Goal: Task Accomplishment & Management: Complete application form

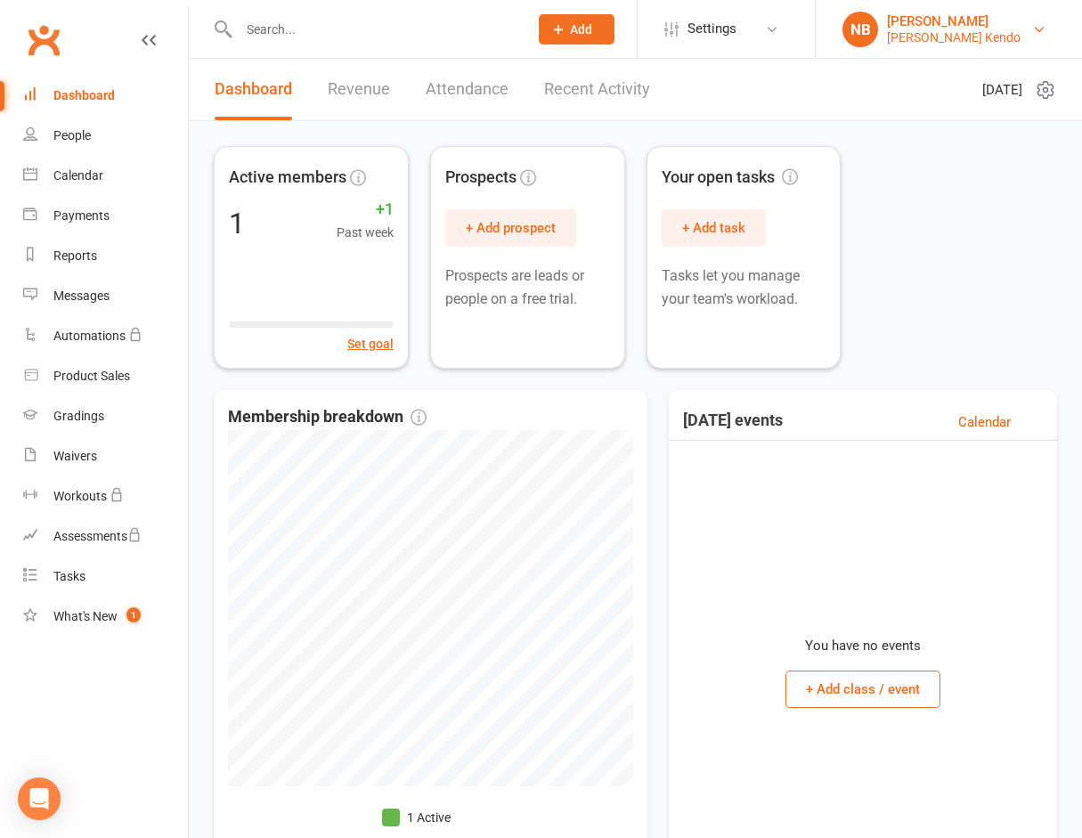
click at [944, 18] on div "[PERSON_NAME]" at bounding box center [954, 21] width 134 height 16
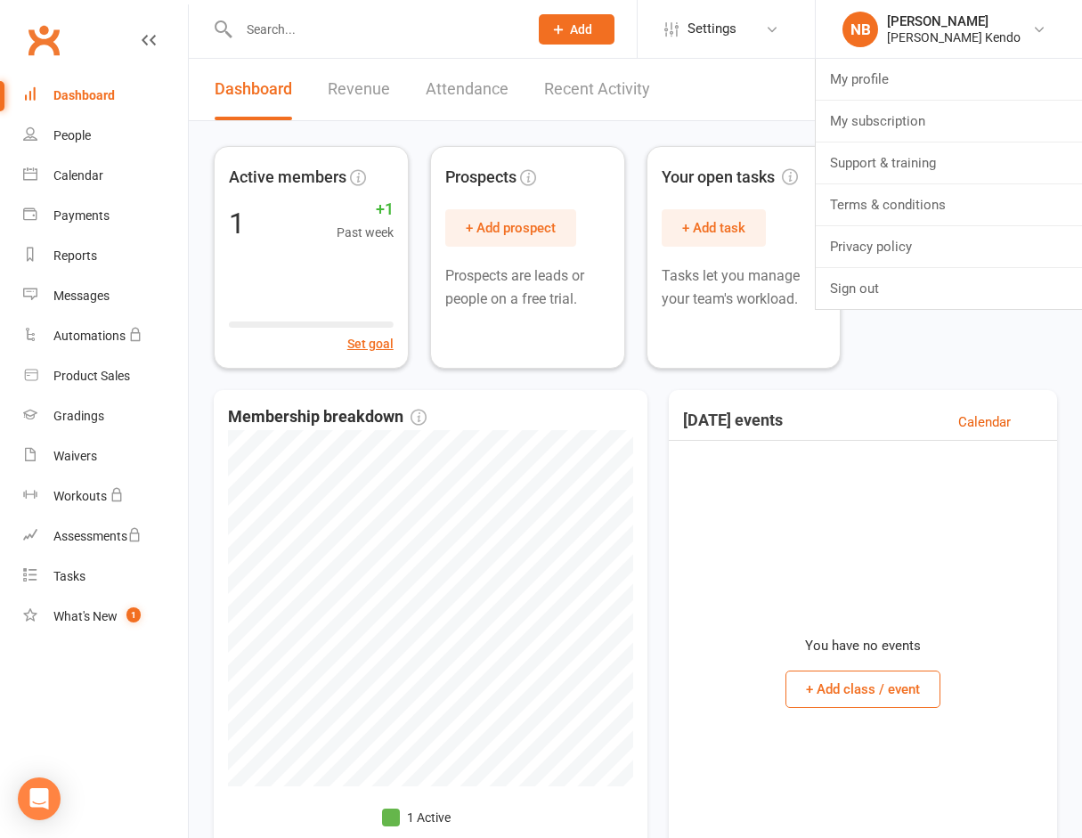
click at [949, 346] on div "Active members 1 +1 Past week Set goal Prospects + Add prospect Prospects are l…" at bounding box center [635, 257] width 843 height 223
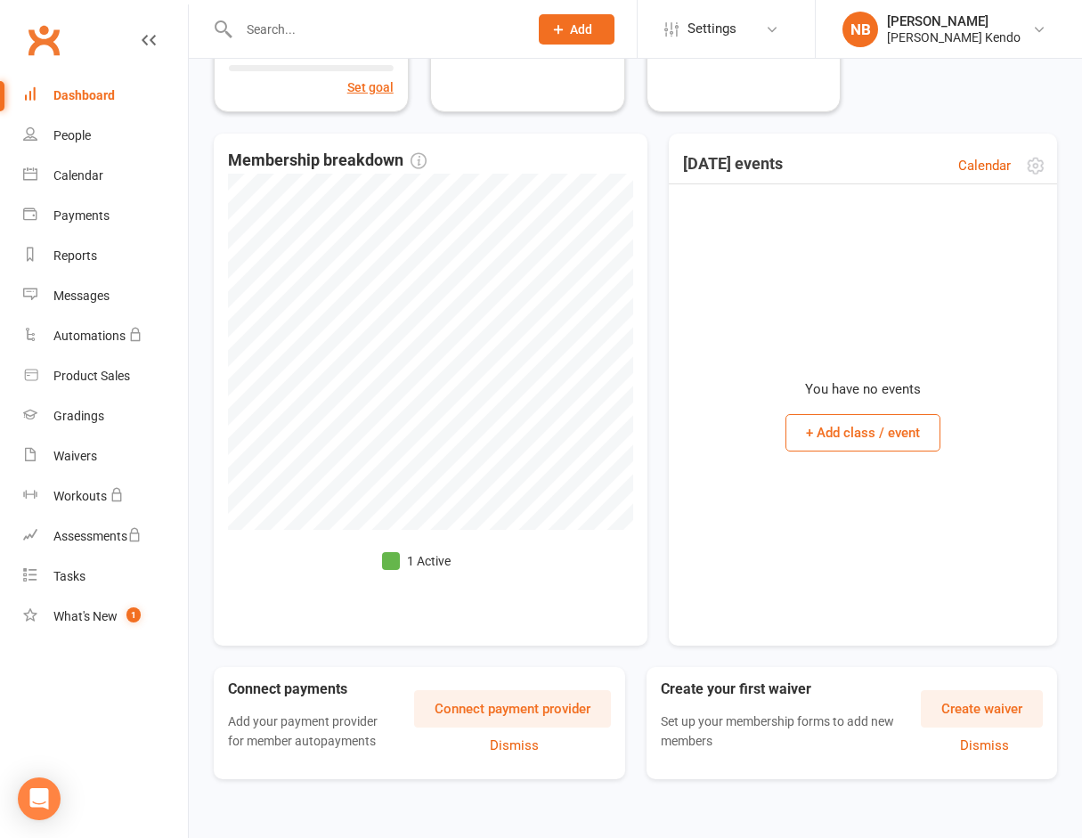
scroll to position [270, 0]
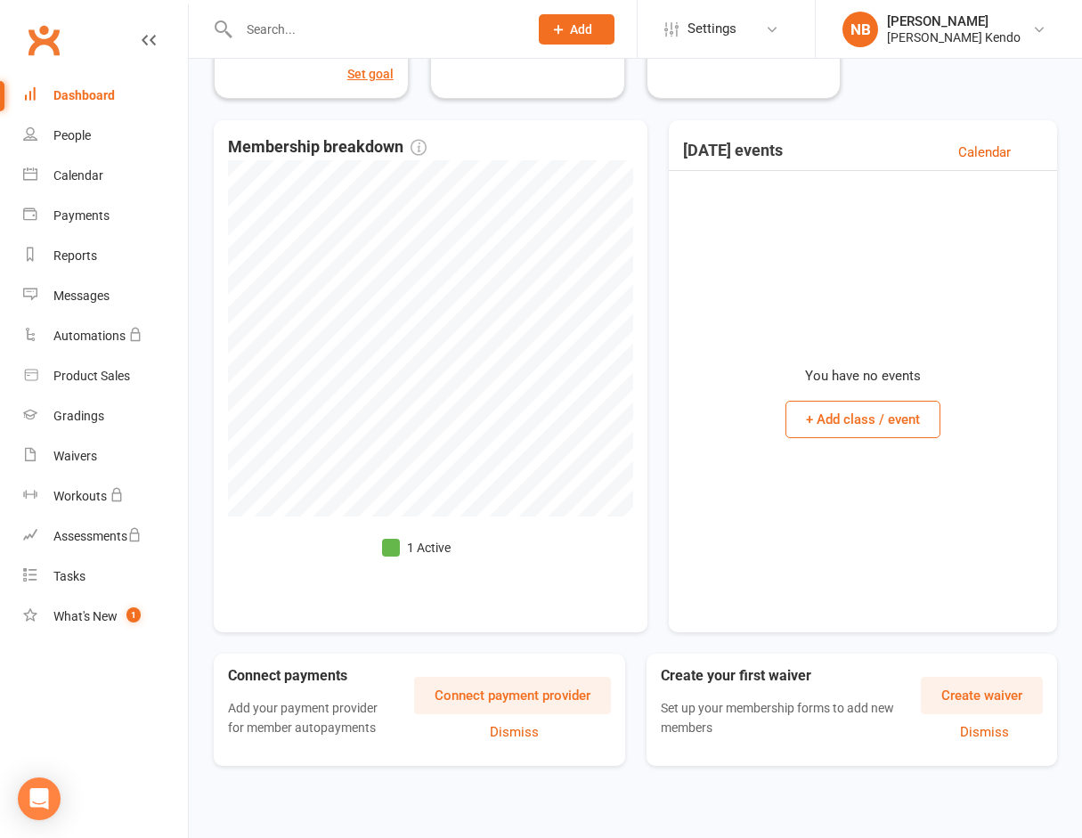
click at [990, 694] on button "Create waiver" at bounding box center [982, 695] width 122 height 37
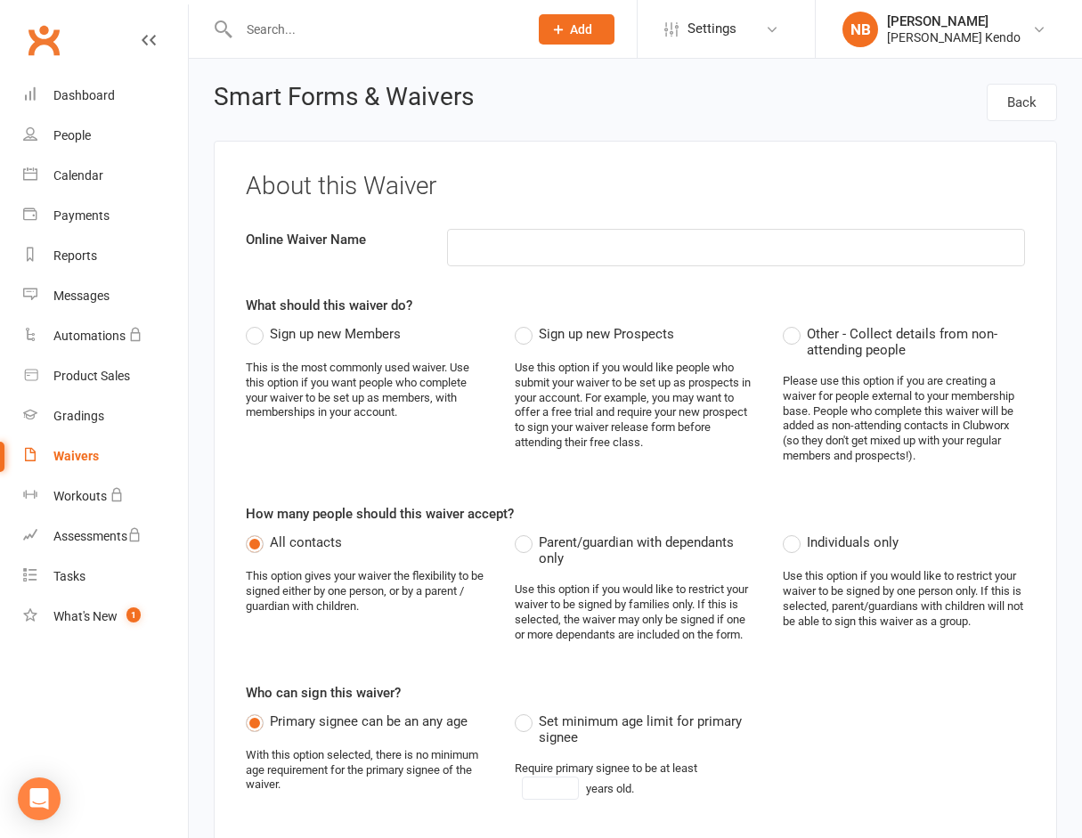
click at [248, 336] on label "Sign up new Members" at bounding box center [323, 333] width 155 height 21
click at [248, 323] on input "Sign up new Members" at bounding box center [252, 323] width 12 height 0
click at [517, 336] on label "Sign up new Prospects" at bounding box center [594, 333] width 159 height 21
click at [517, 323] on input "Sign up new Prospects" at bounding box center [521, 323] width 12 height 0
click at [314, 332] on span "Sign up new Members" at bounding box center [335, 332] width 131 height 19
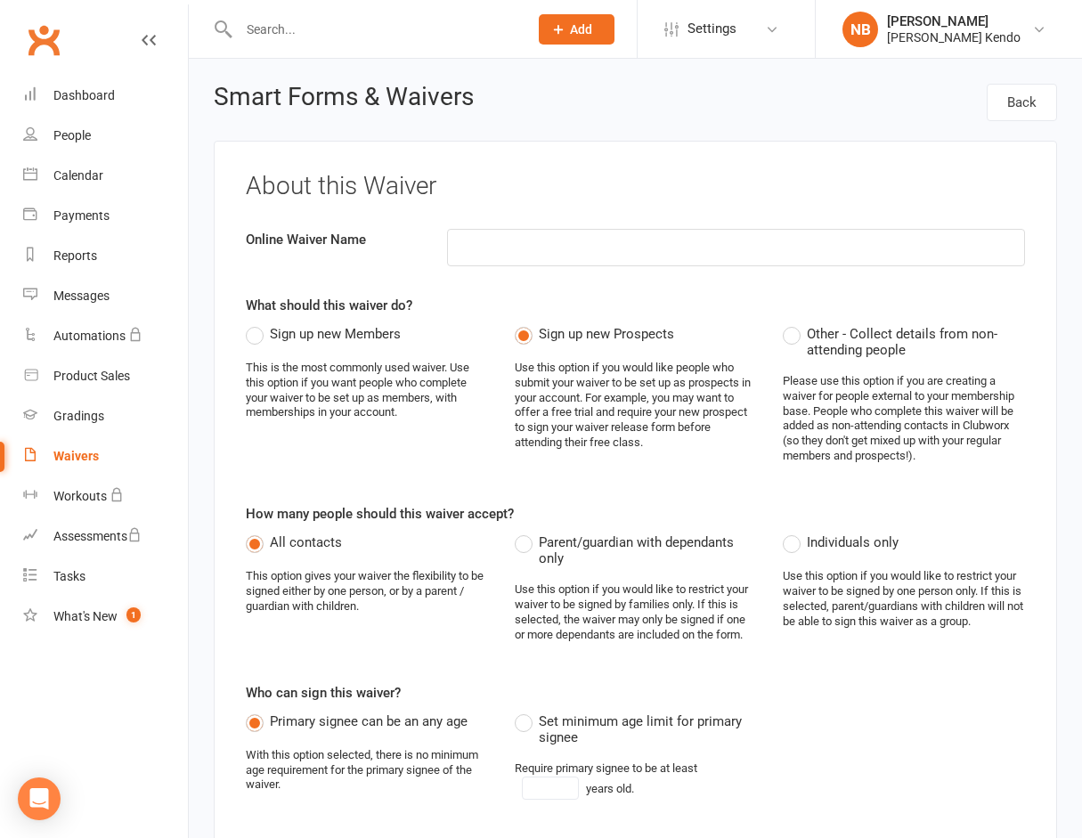
click at [257, 323] on input "Sign up new Members" at bounding box center [252, 323] width 12 height 0
click at [512, 245] on input at bounding box center [736, 247] width 578 height 37
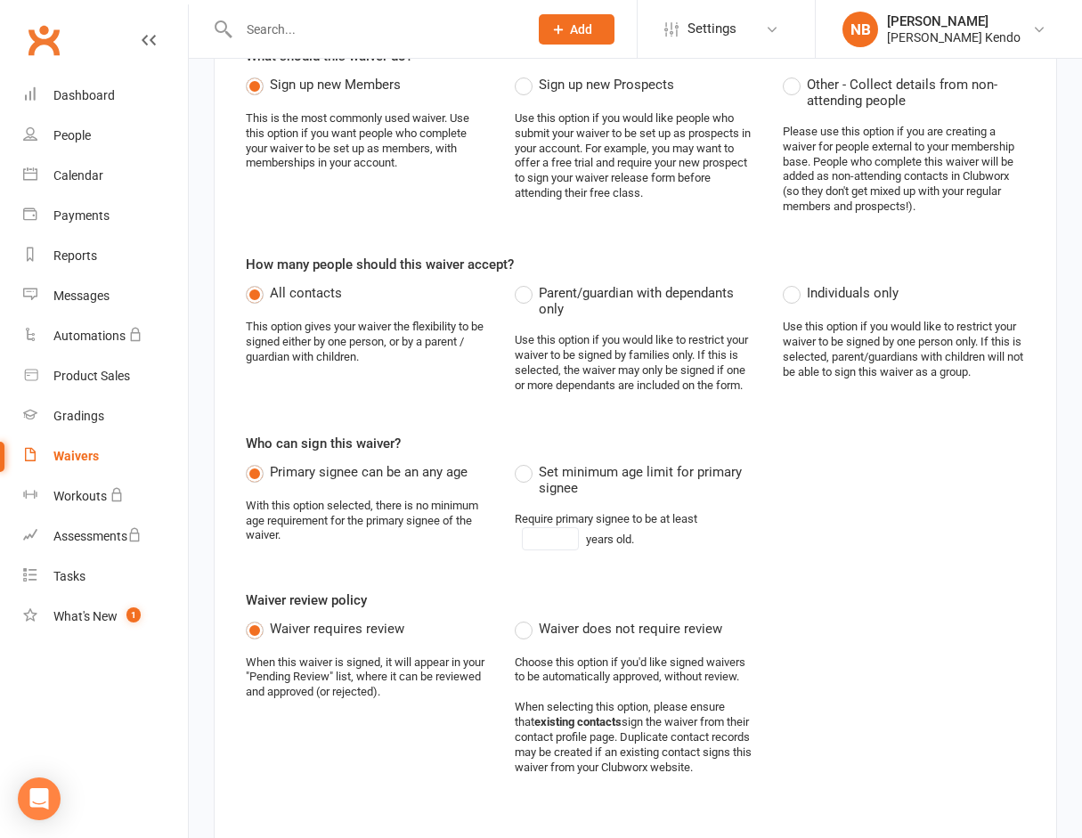
scroll to position [356, 0]
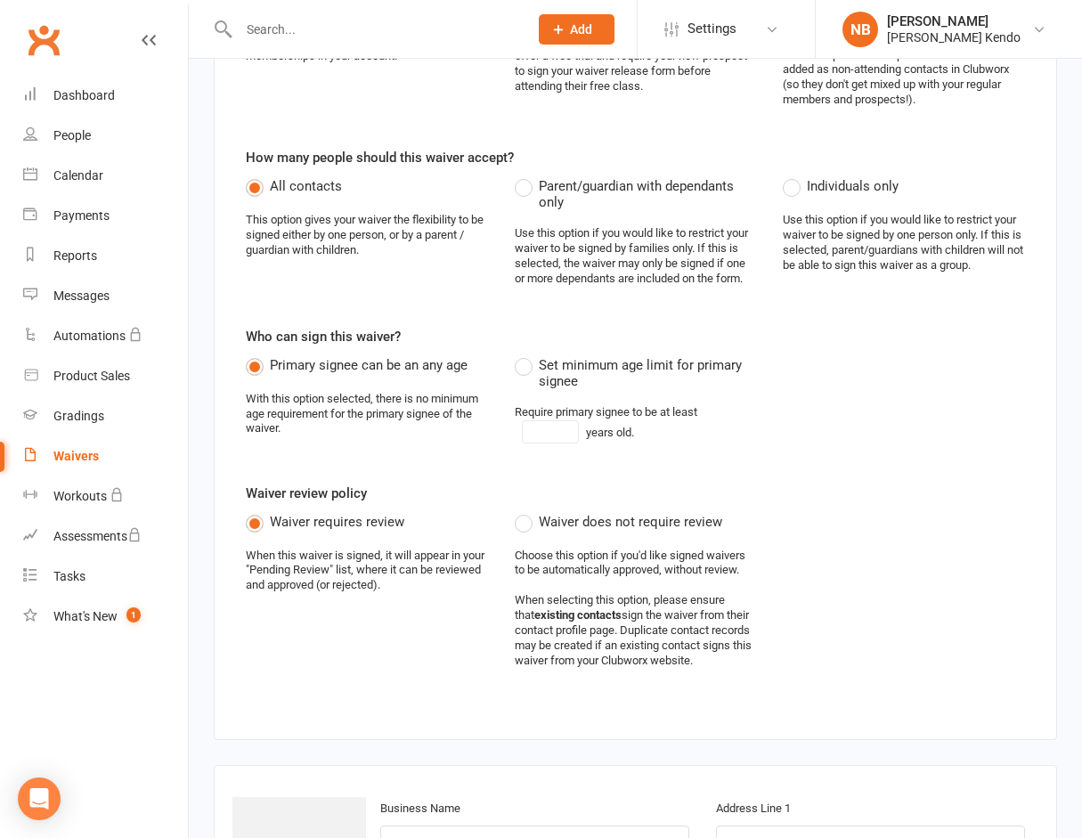
click at [527, 368] on label "Set minimum age limit for primary signee" at bounding box center [636, 371] width 242 height 35
click at [526, 354] on input "Set minimum age limit for primary signee" at bounding box center [521, 354] width 12 height 0
type input "18"
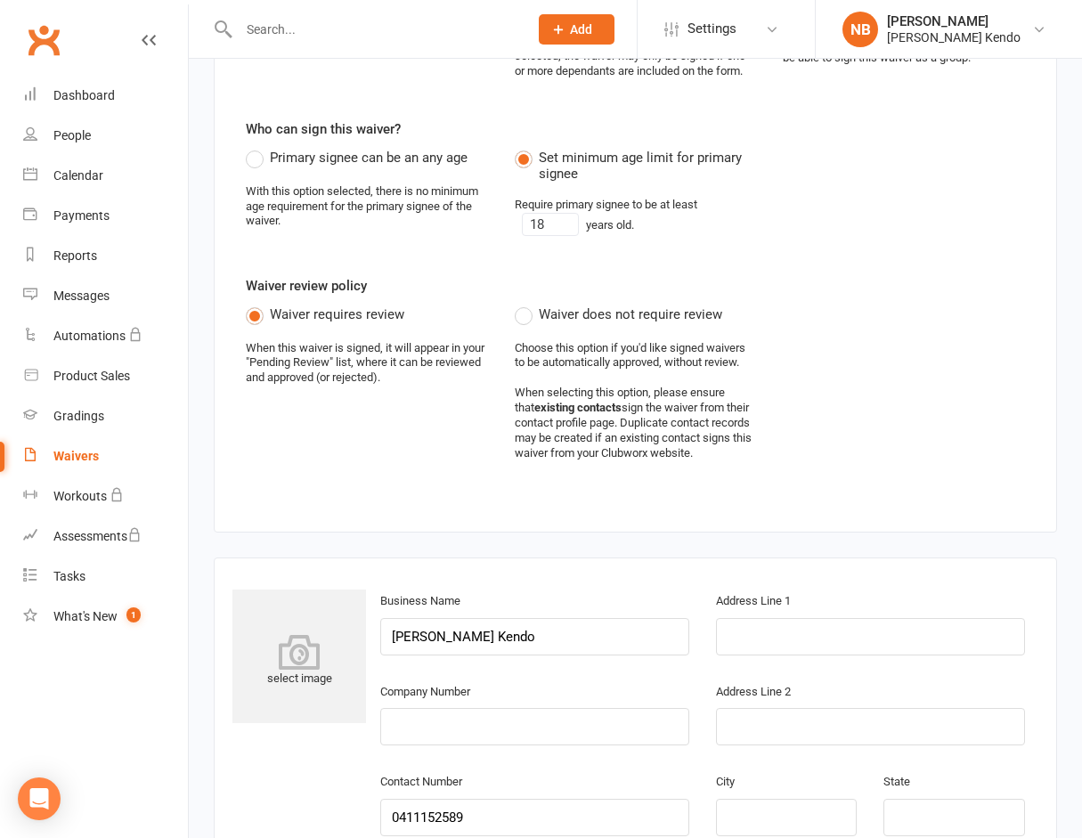
scroll to position [713, 0]
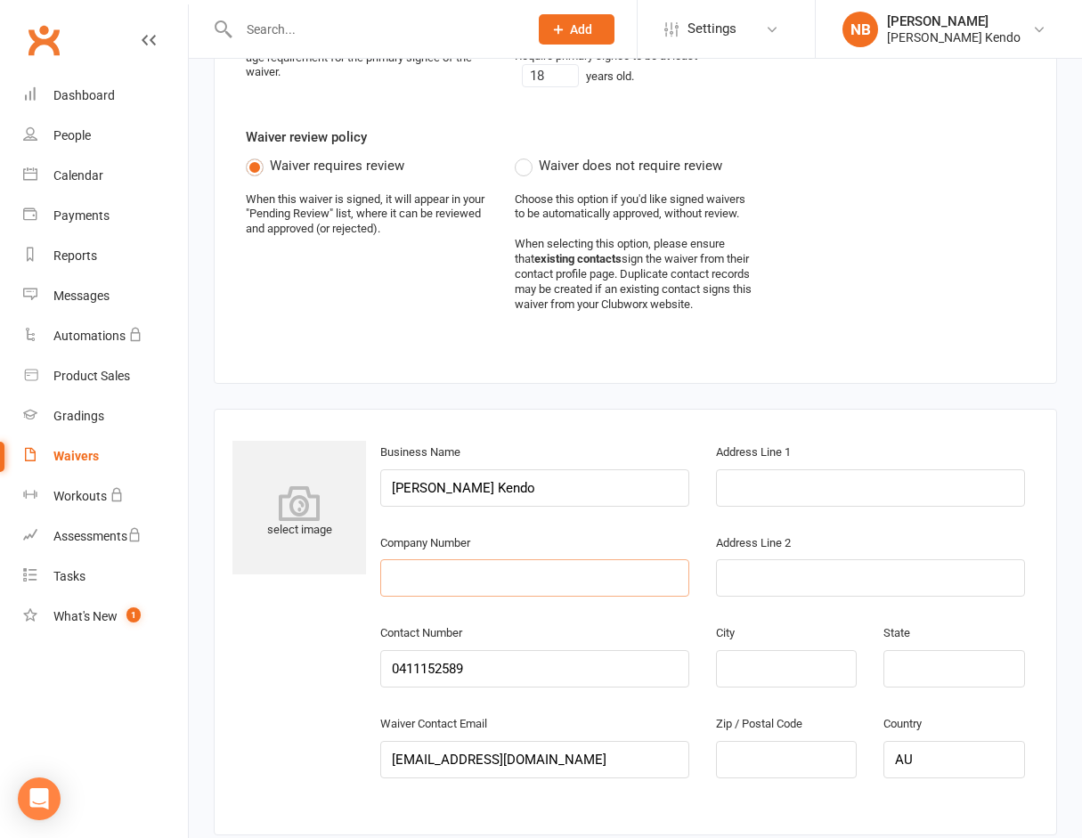
click at [514, 583] on input "text" at bounding box center [534, 577] width 309 height 37
click at [308, 639] on div "select image Business Name [GEOGRAPHIC_DATA] Kenyukai Kendo Address Line 1 Comp…" at bounding box center [635, 622] width 806 height 363
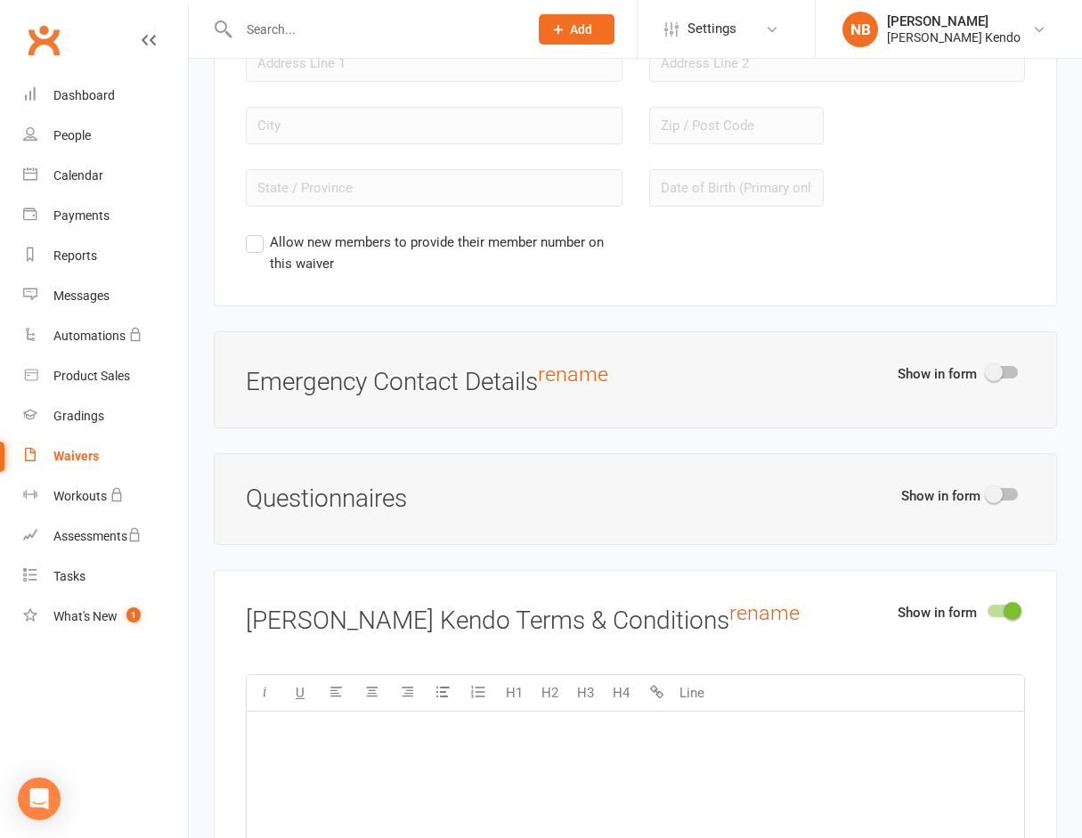
scroll to position [1870, 0]
click at [993, 368] on span at bounding box center [994, 372] width 18 height 18
click at [988, 369] on input "checkbox" at bounding box center [988, 369] width 0 height 0
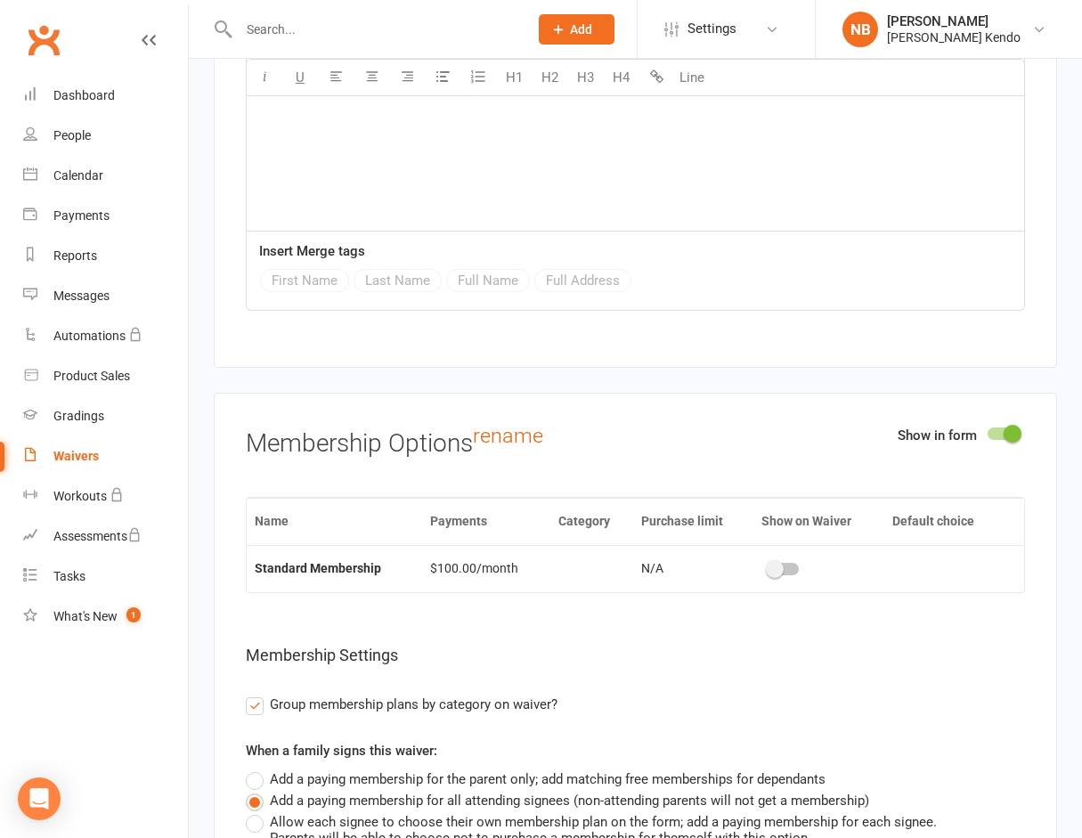
scroll to position [3652, 0]
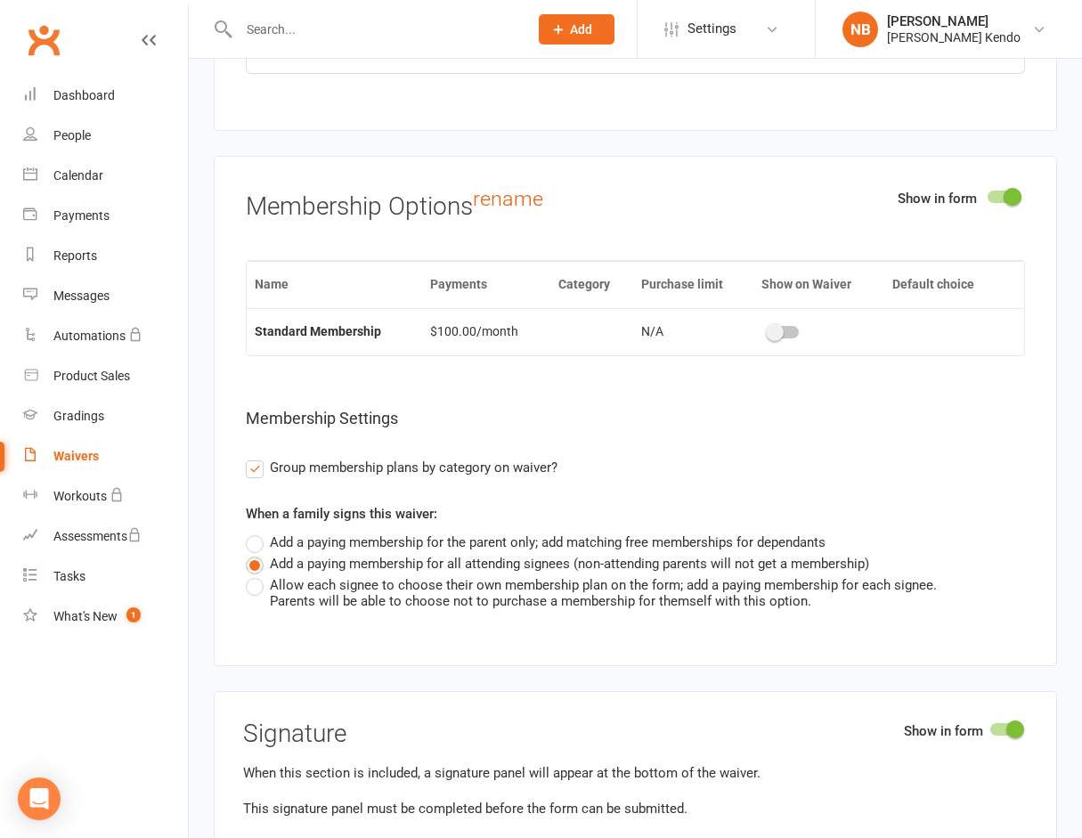
click at [775, 332] on span at bounding box center [775, 332] width 18 height 18
click at [769, 330] on input "checkbox" at bounding box center [769, 330] width 0 height 0
click at [899, 327] on span at bounding box center [893, 332] width 18 height 18
click at [887, 330] on input "checkbox" at bounding box center [887, 330] width 0 height 0
click at [916, 327] on span at bounding box center [912, 332] width 18 height 18
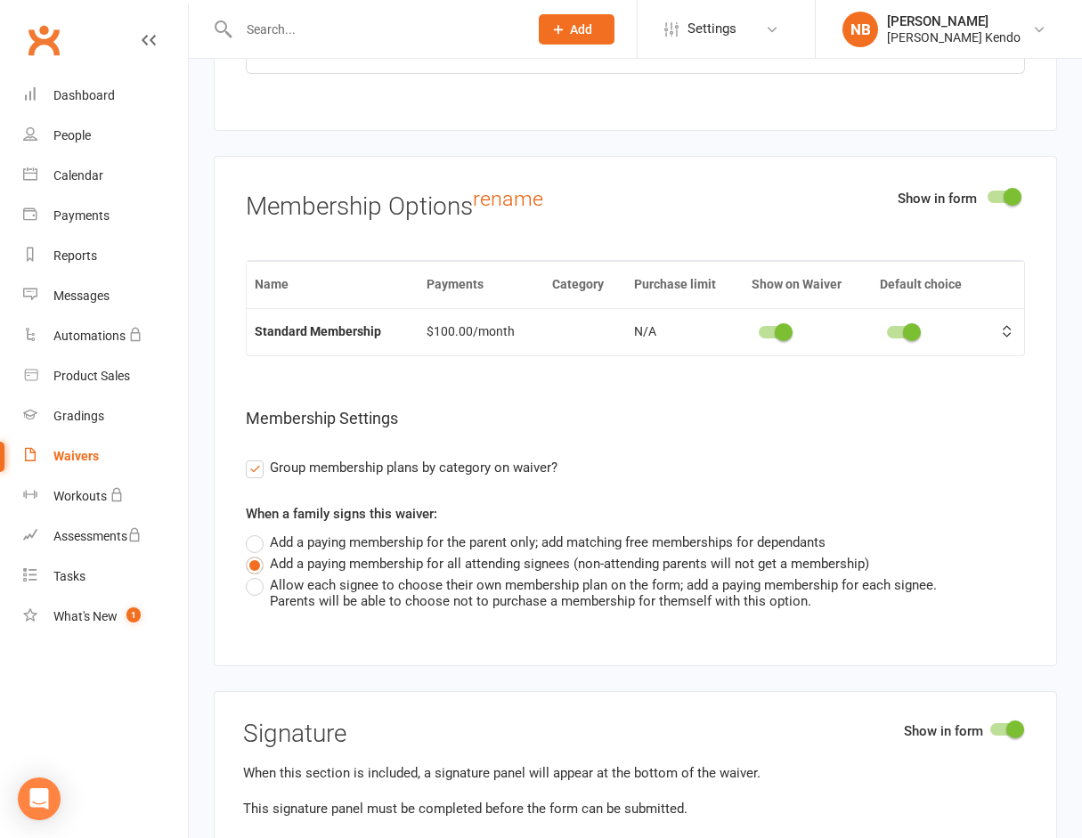
click at [887, 330] on input "checkbox" at bounding box center [887, 330] width 0 height 0
click at [332, 594] on div "Parents will be able to choose not to purchase a membership for themself with t…" at bounding box center [603, 601] width 667 height 16
click at [257, 574] on input "Allow each signee to choose their own membership plan on the form; add a paying…" at bounding box center [252, 574] width 12 height 0
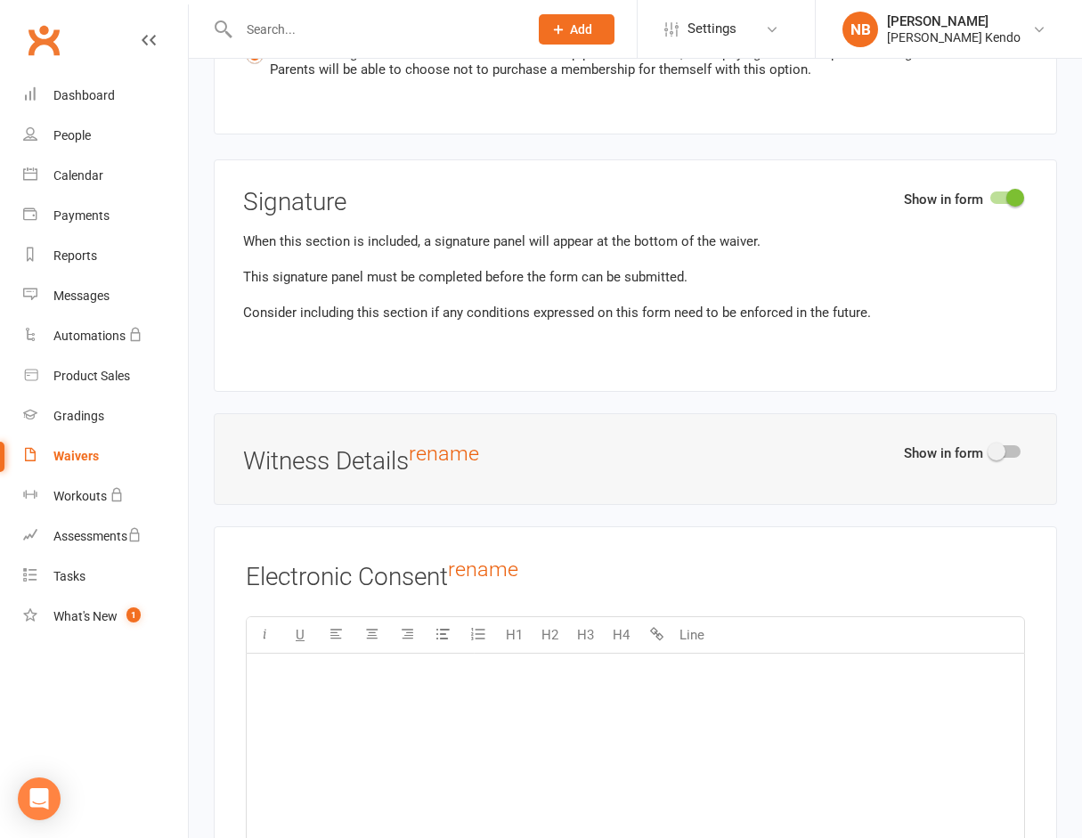
scroll to position [4186, 0]
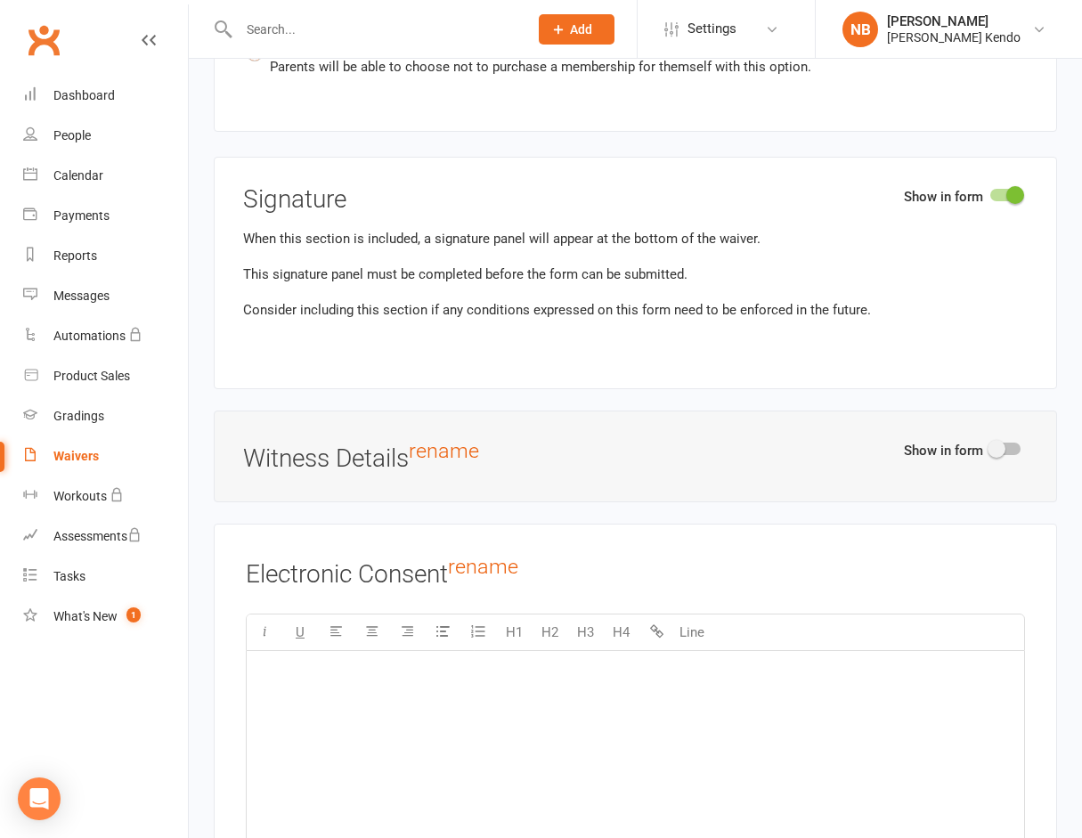
click at [996, 444] on span at bounding box center [997, 449] width 18 height 18
click at [990, 446] on input "checkbox" at bounding box center [990, 446] width 0 height 0
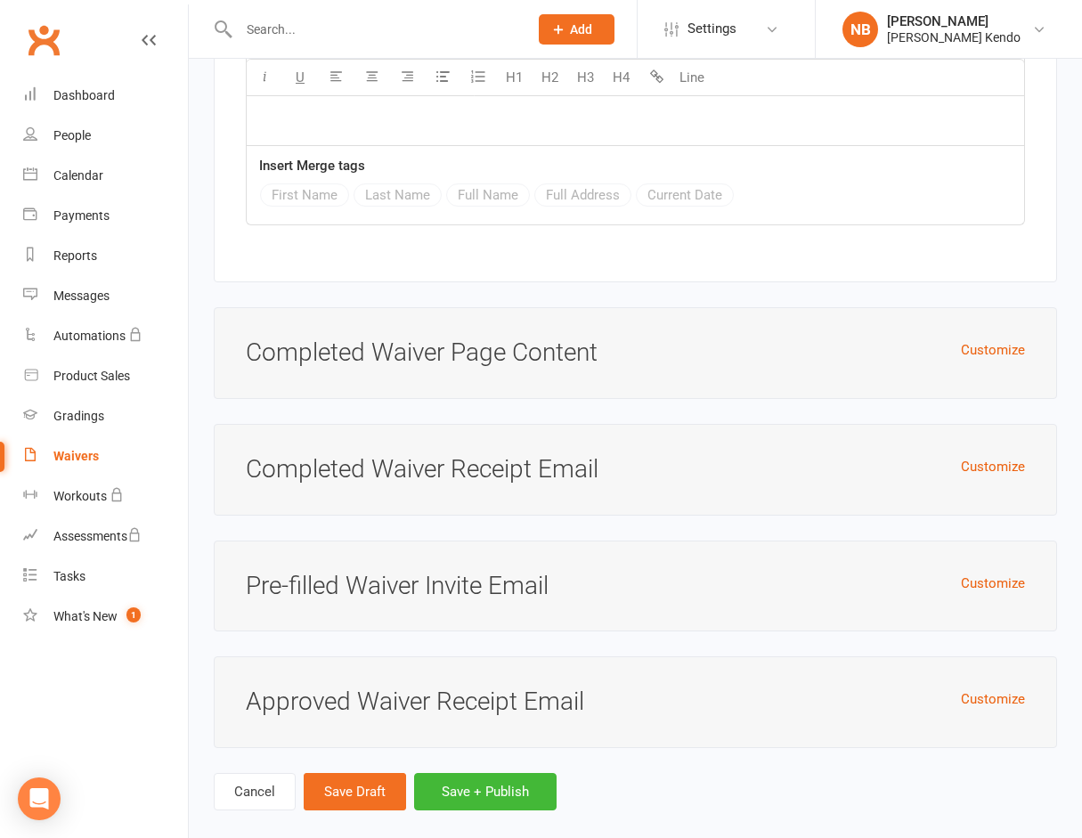
scroll to position [5077, 0]
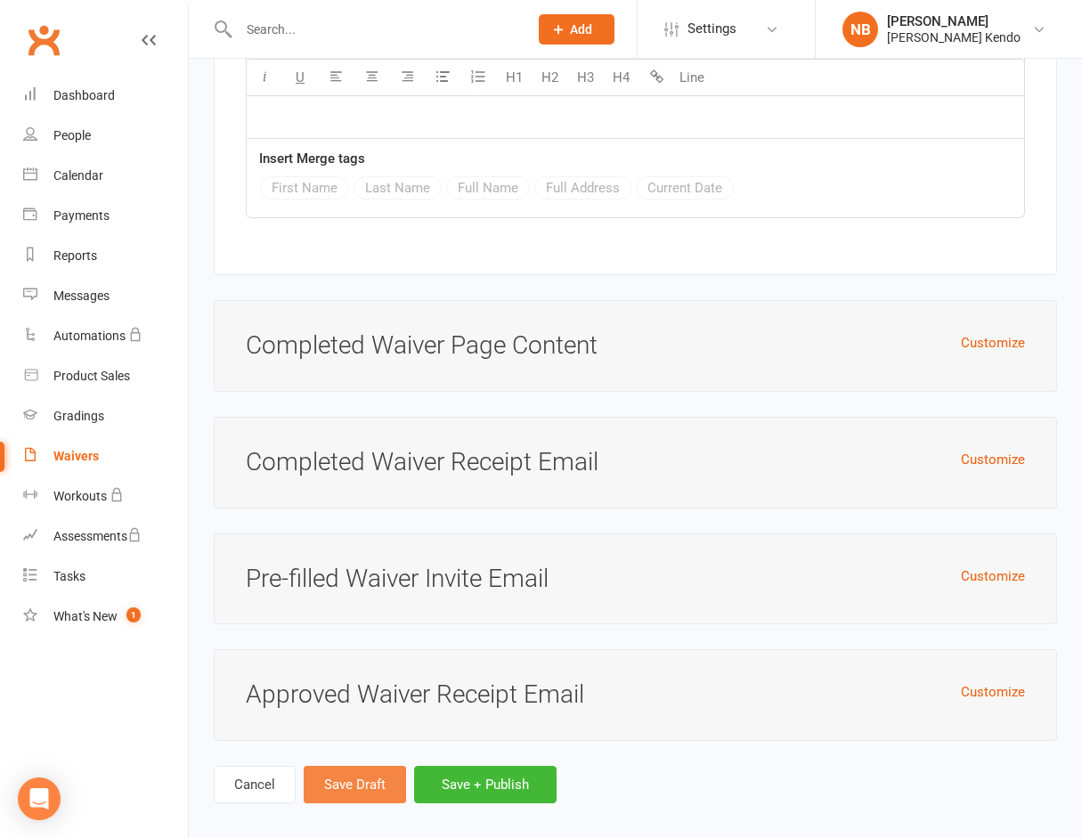
click at [361, 784] on button "Save Draft" at bounding box center [355, 784] width 102 height 37
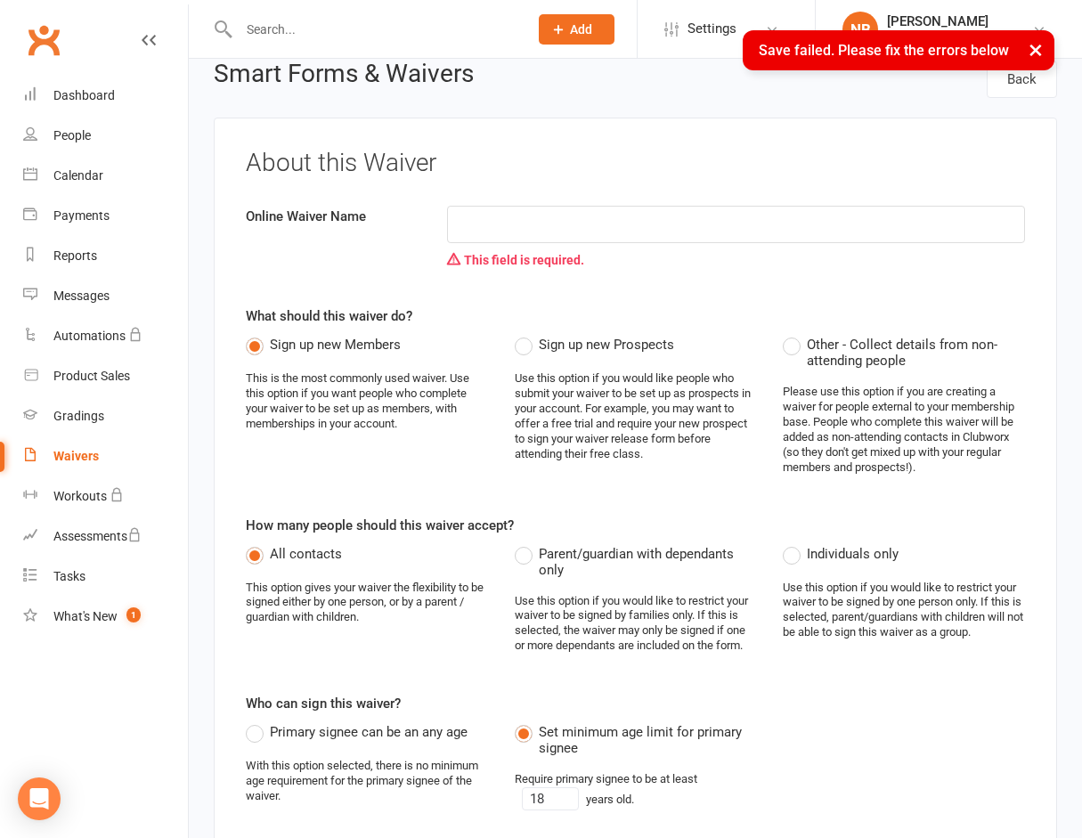
scroll to position [0, 0]
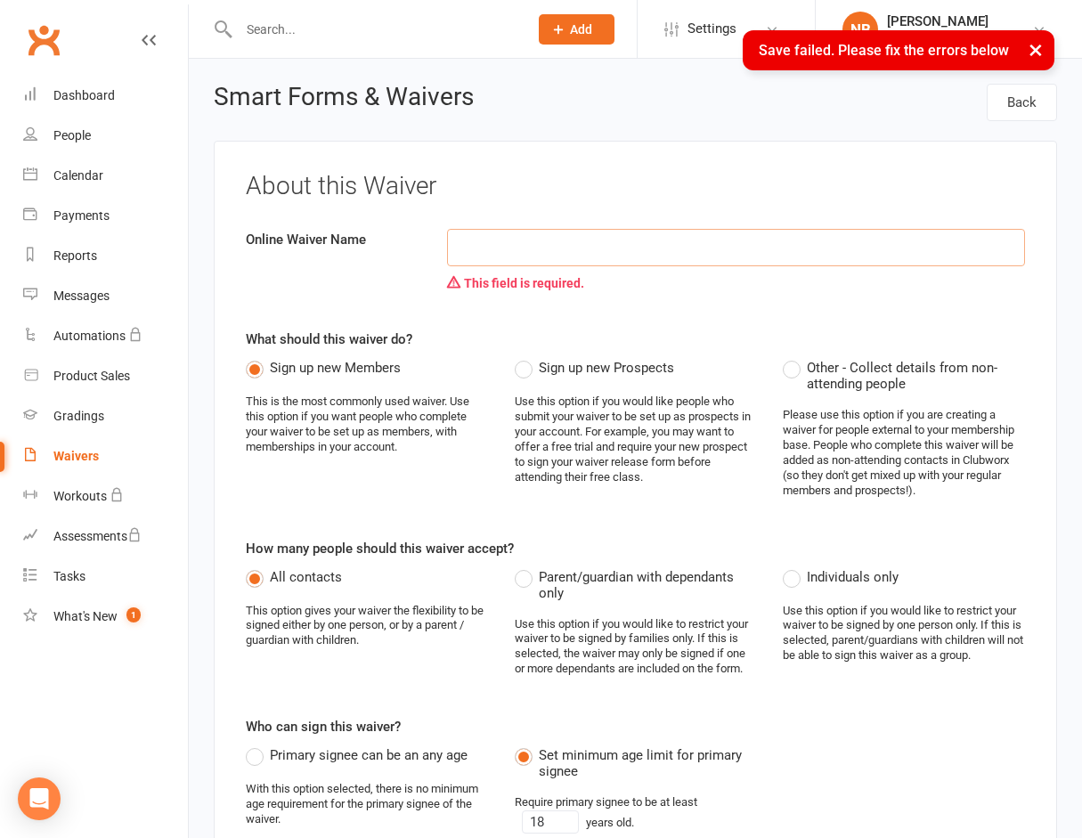
click at [572, 251] on input at bounding box center [736, 247] width 578 height 37
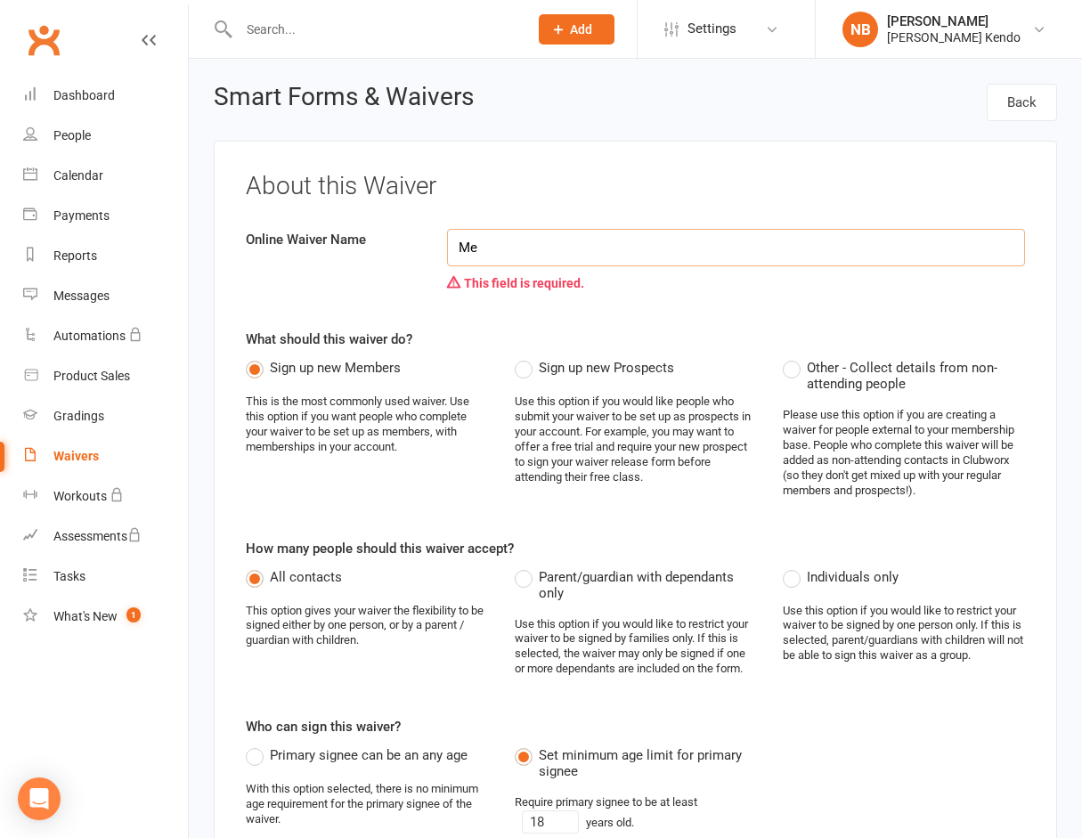
type input "M"
click at [572, 246] on input "[PERSON_NAME] Membership Application" at bounding box center [736, 247] width 578 height 37
click at [576, 246] on input "[PERSON_NAME] Kendo - Membership Application" at bounding box center [736, 247] width 578 height 37
click at [575, 244] on input "[PERSON_NAME] - Membership Application" at bounding box center [736, 247] width 578 height 37
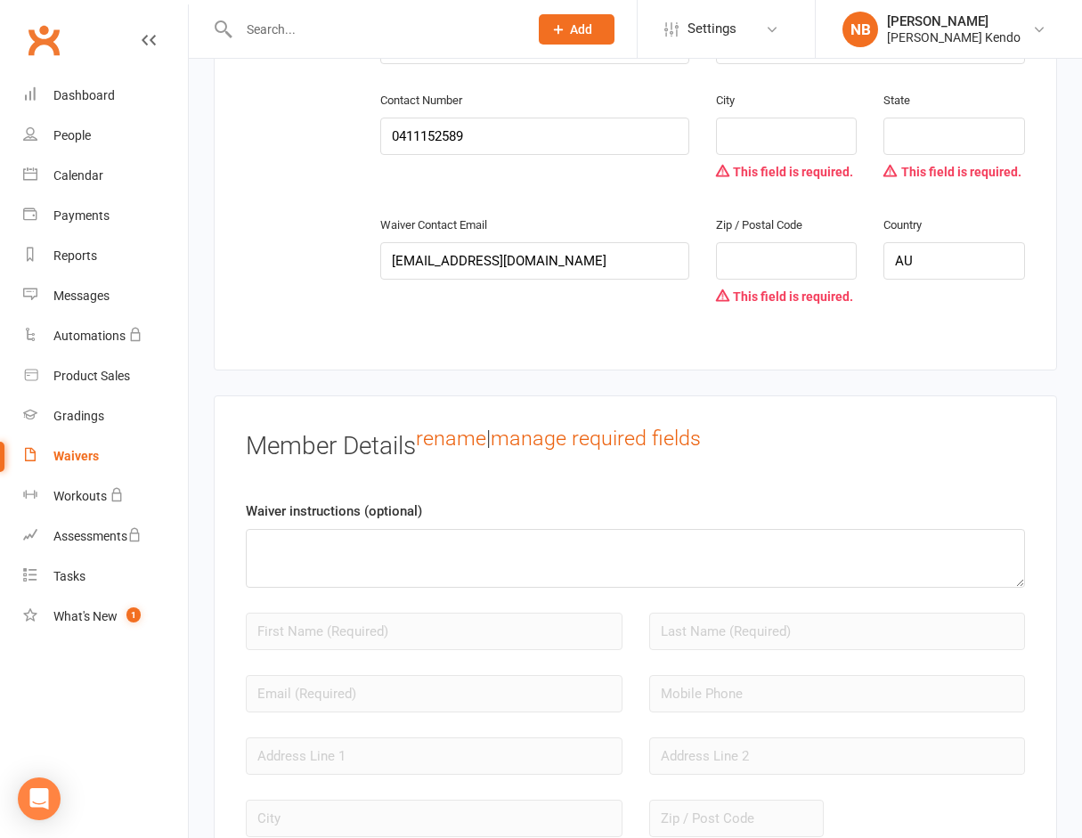
scroll to position [802, 0]
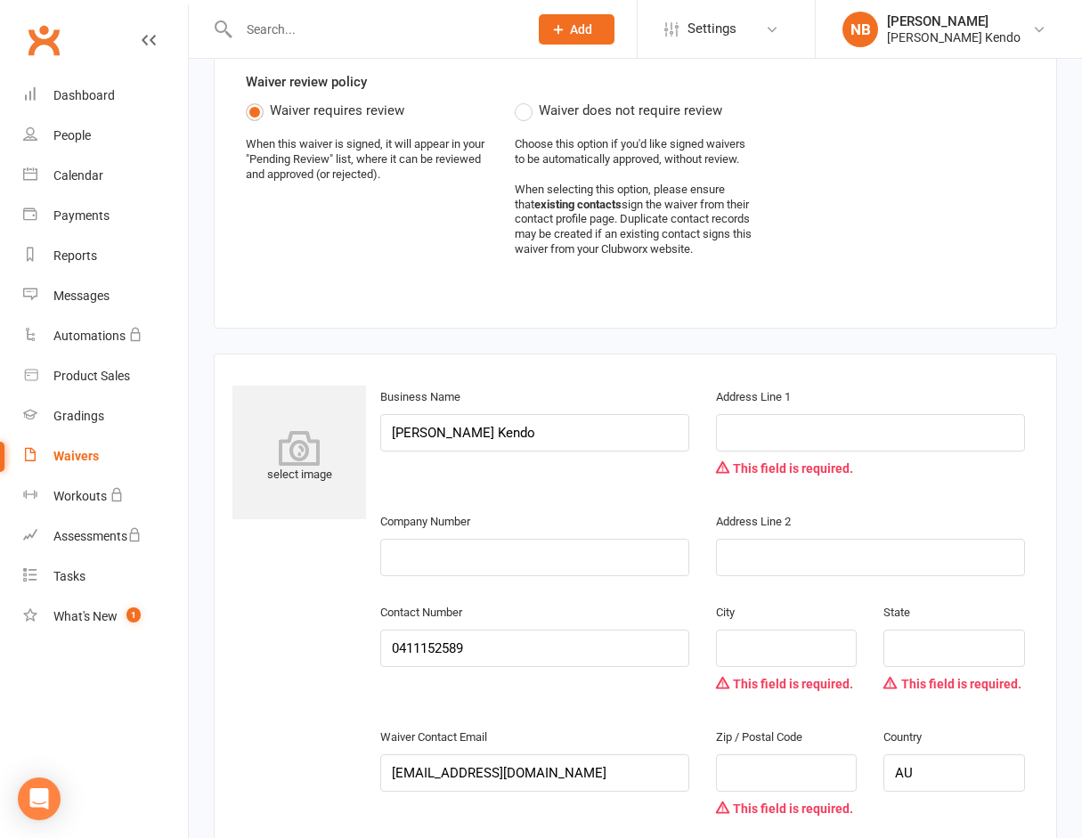
type input "[PERSON_NAME] Membership Application"
click at [811, 429] on input "text" at bounding box center [870, 432] width 309 height 37
type input "PO BOX 7257"
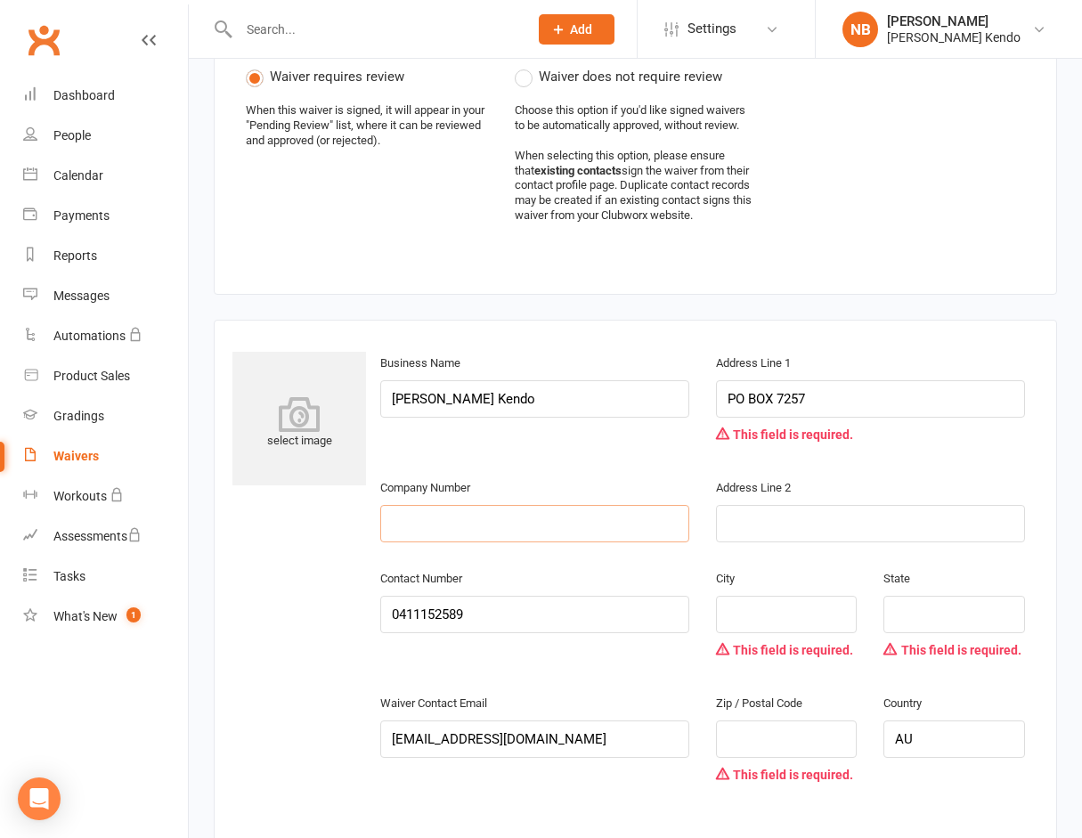
scroll to position [891, 0]
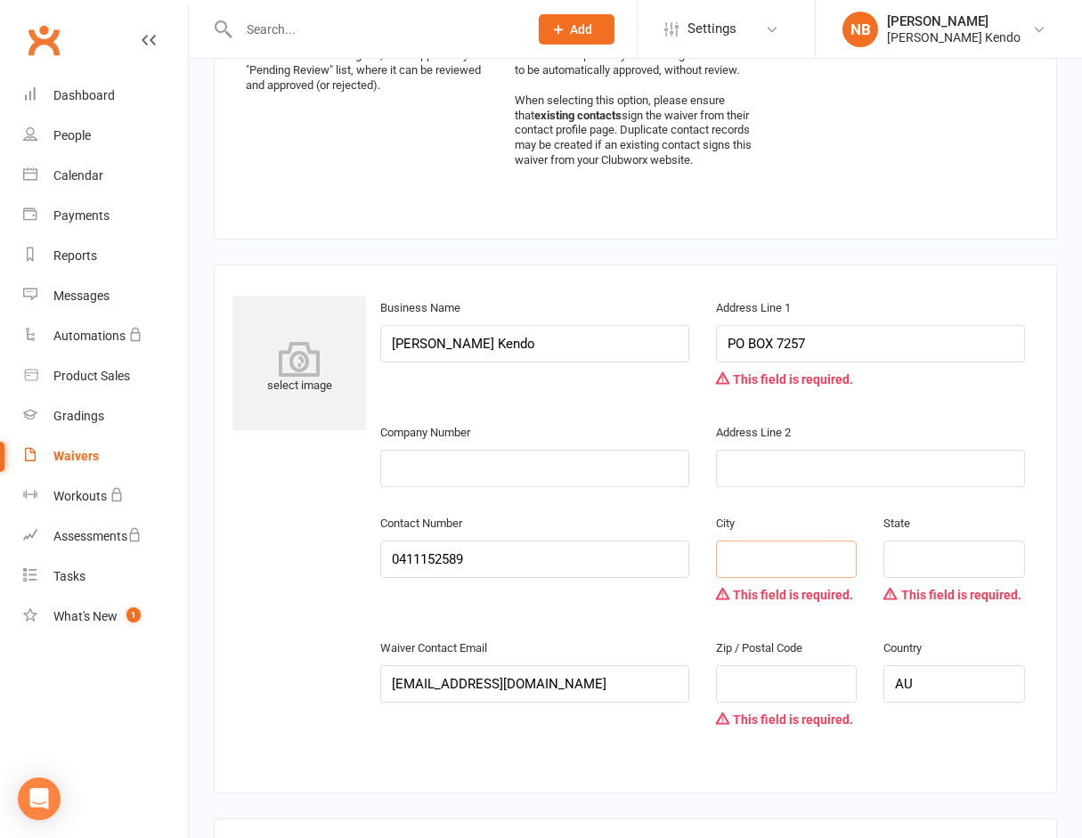
click at [770, 557] on input "text" at bounding box center [787, 559] width 142 height 37
type input "A"
type input "[GEOGRAPHIC_DATA]"
type input "SA"
click at [769, 693] on input "text" at bounding box center [787, 683] width 142 height 37
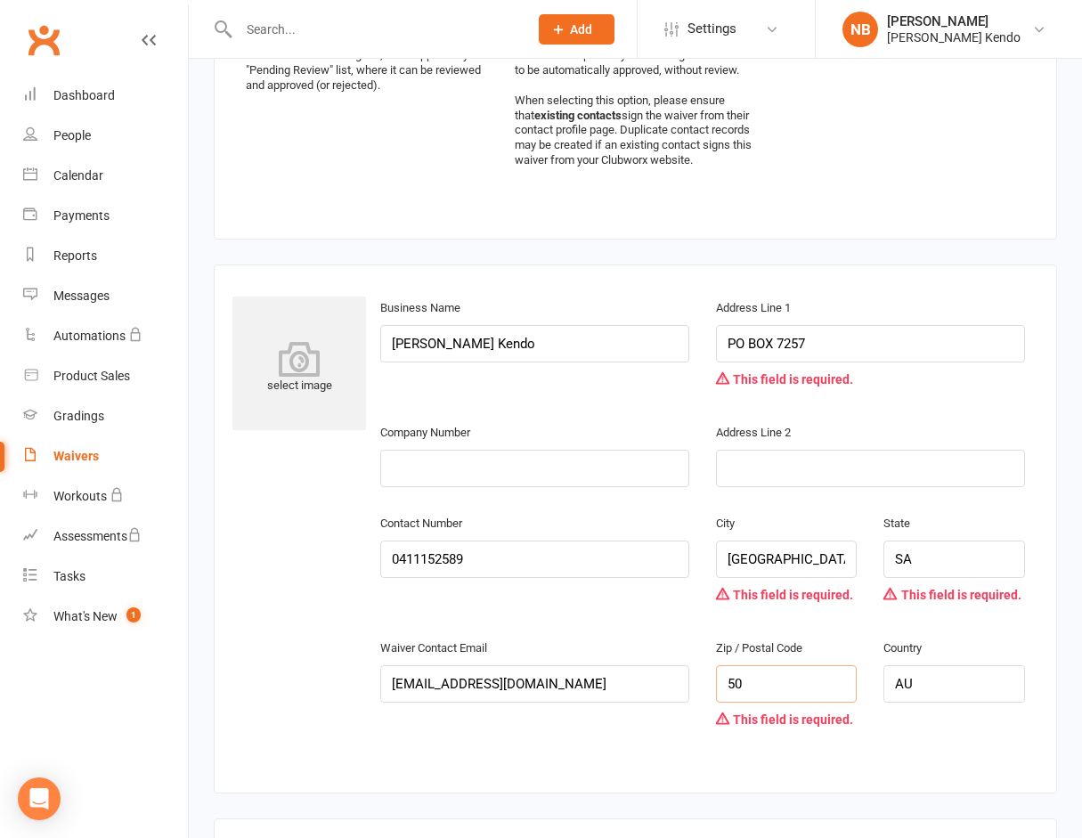
click at [789, 686] on input "50" at bounding box center [787, 683] width 142 height 37
type input "5021"
click at [693, 623] on div "Contact Number [PHONE_NUMBER] [GEOGRAPHIC_DATA] This field is required. State S…" at bounding box center [703, 574] width 672 height 125
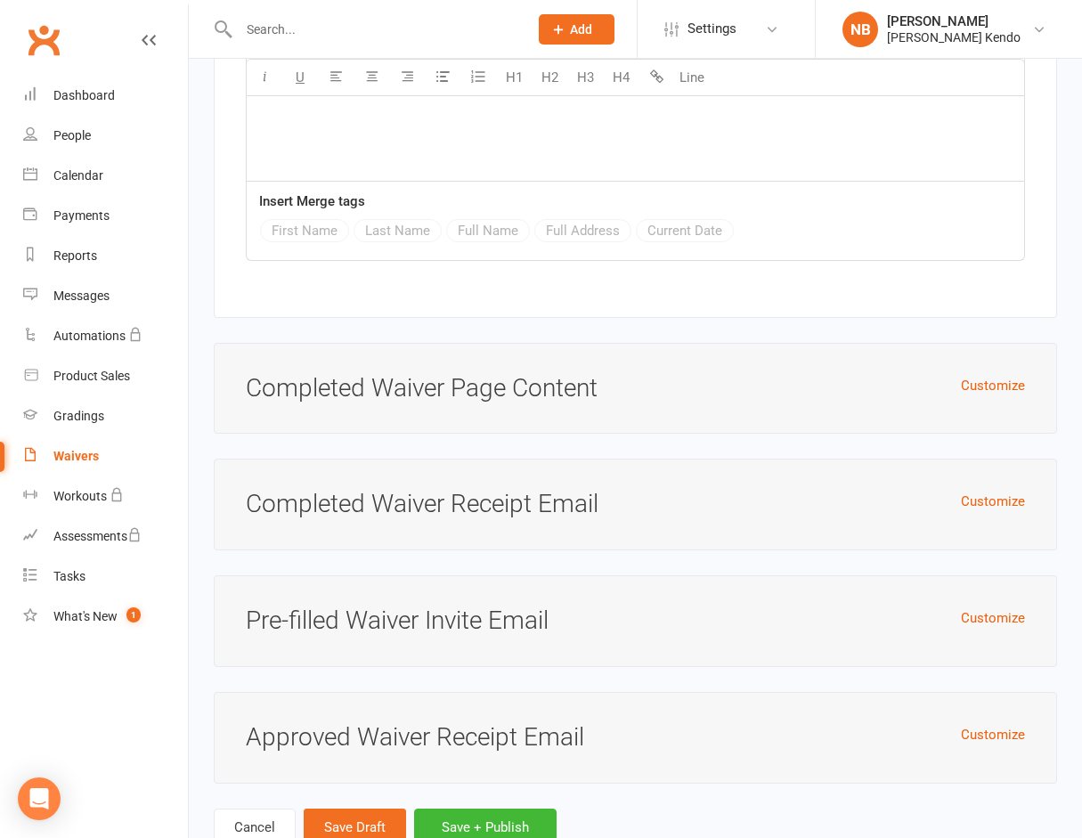
scroll to position [5341, 0]
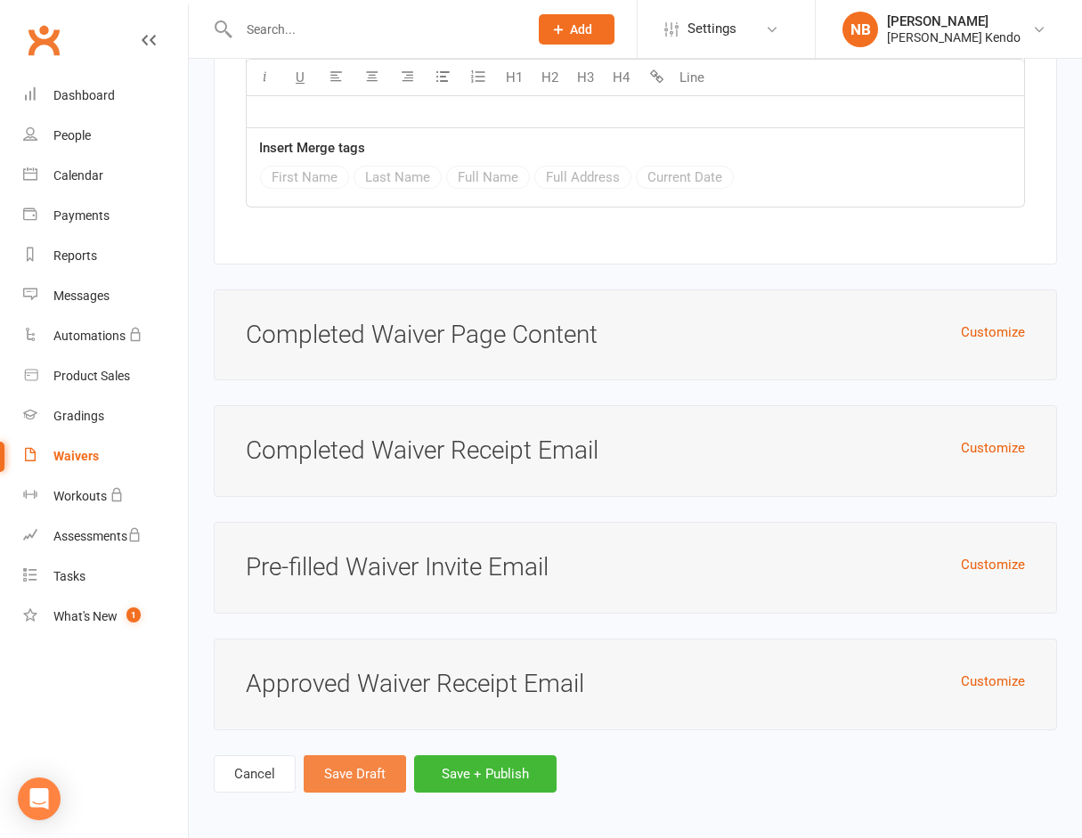
click at [368, 772] on button "Save Draft" at bounding box center [355, 773] width 102 height 37
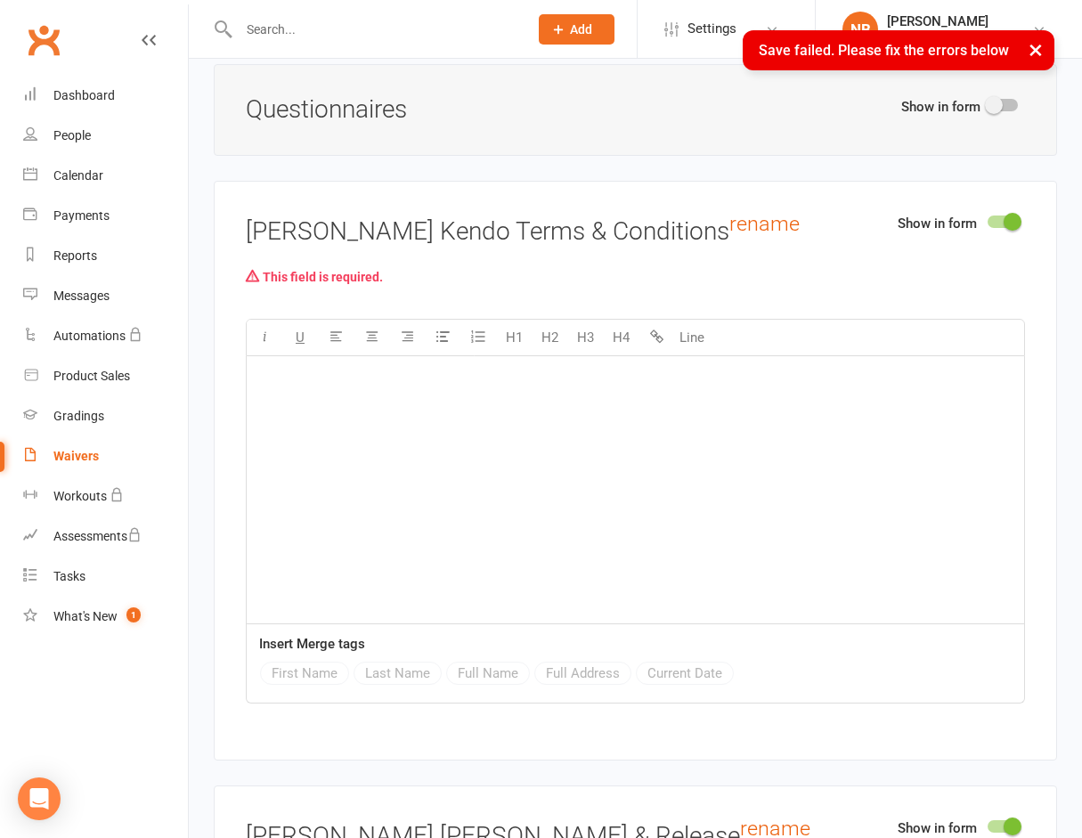
scroll to position [2476, 0]
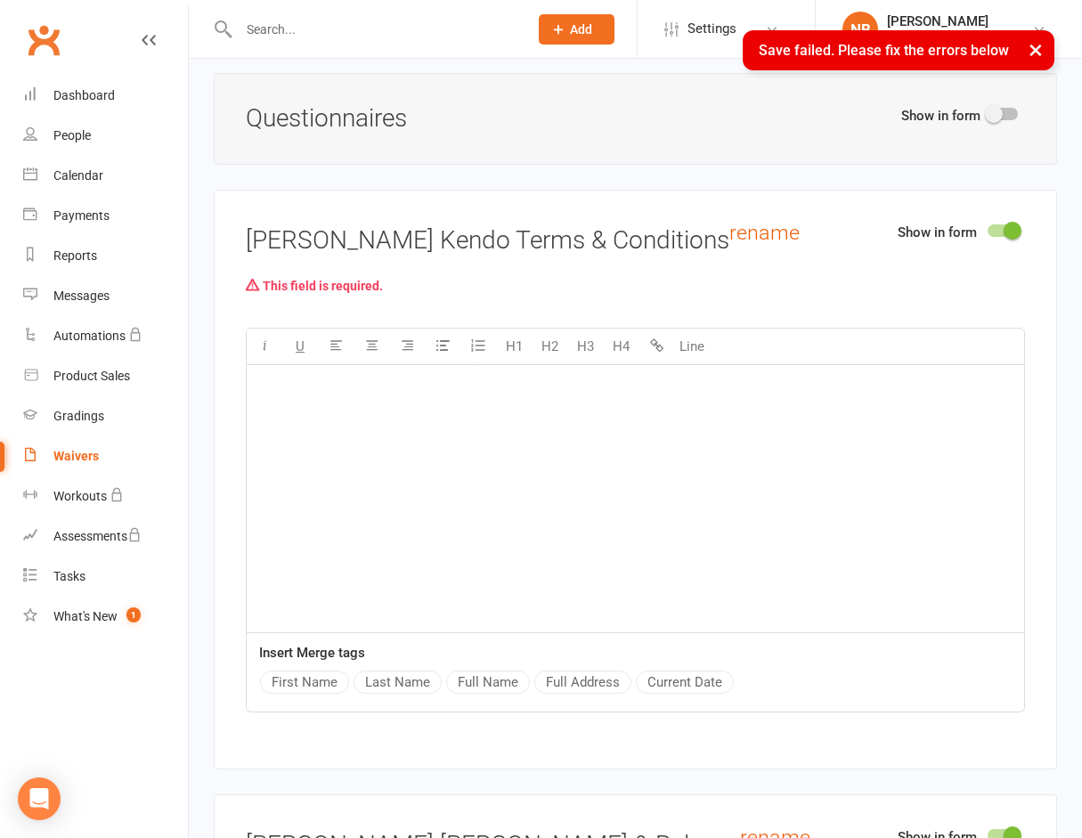
click at [417, 405] on div "﻿" at bounding box center [636, 498] width 778 height 267
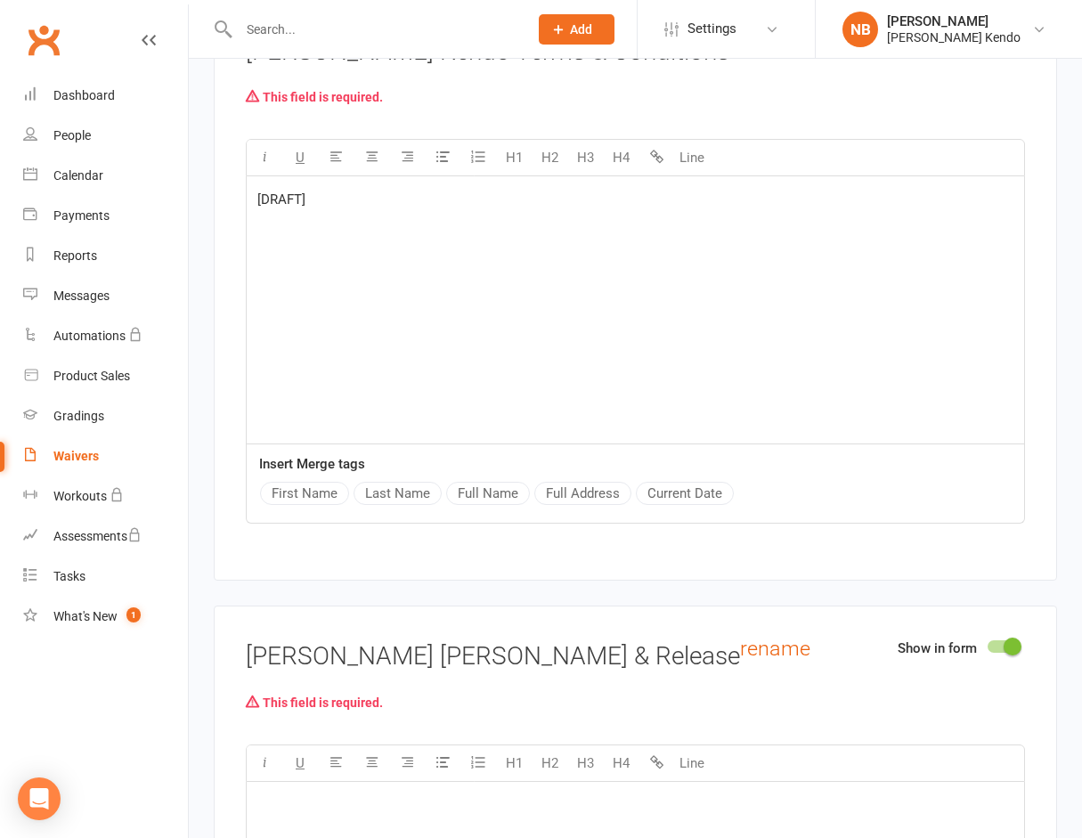
scroll to position [2654, 0]
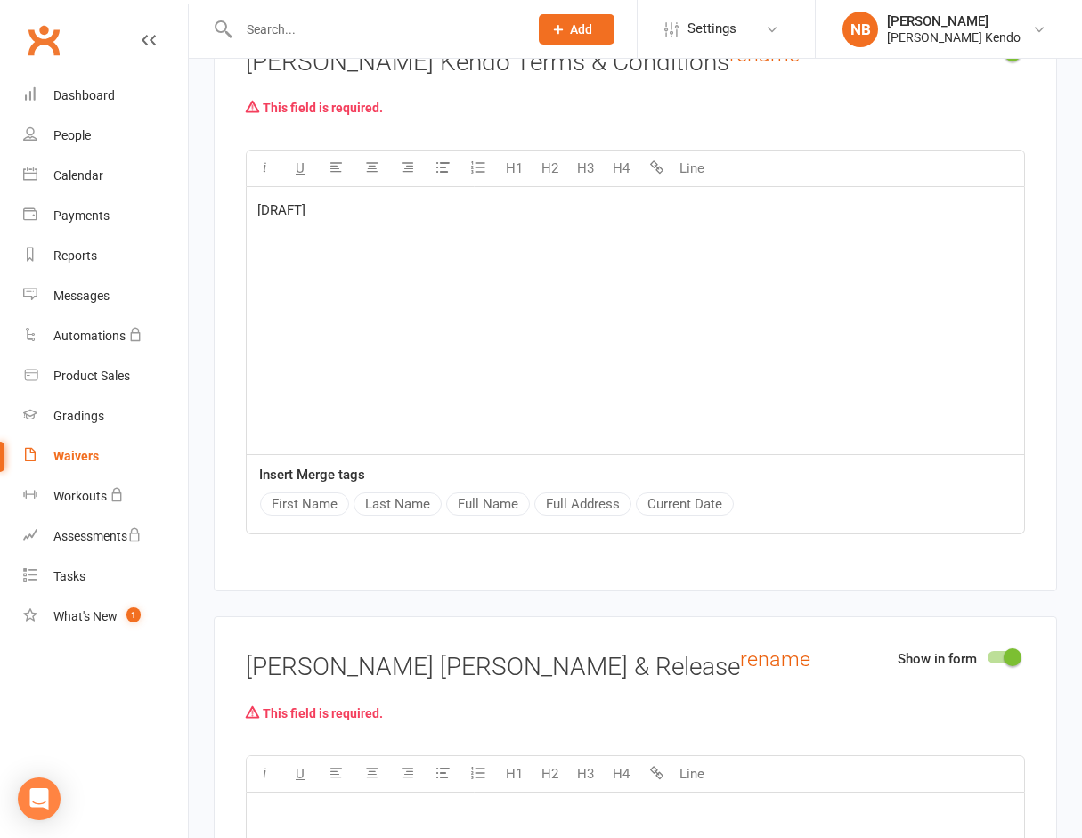
click at [282, 209] on span "[DRAFT]" at bounding box center [281, 210] width 48 height 16
click at [281, 209] on span "[DRAFT]" at bounding box center [281, 210] width 48 height 16
copy span "[DRAFT]"
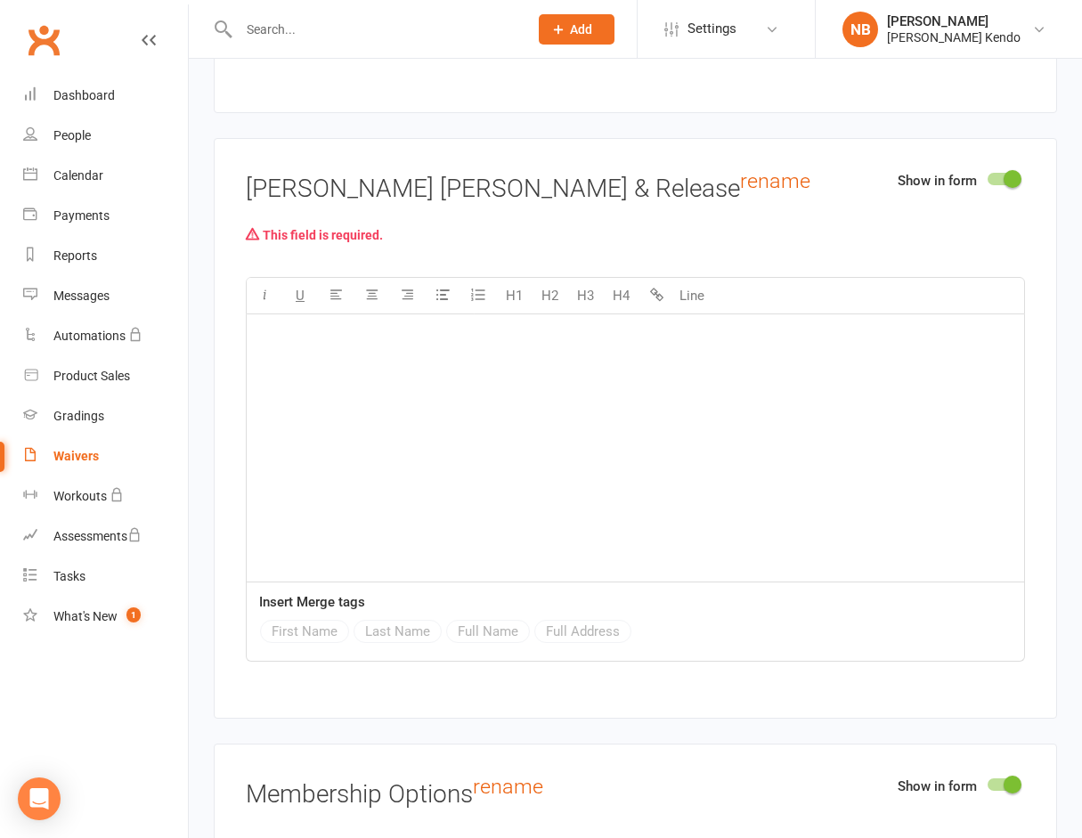
scroll to position [3189, 0]
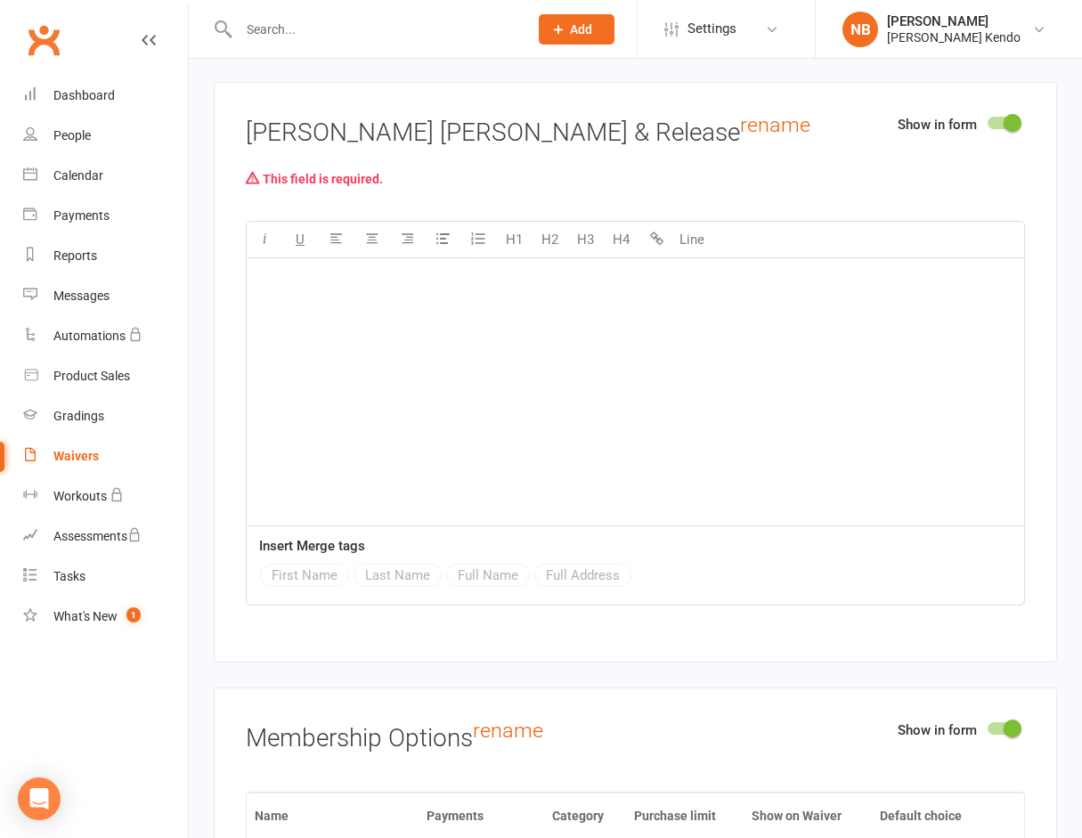
click at [377, 353] on div "﻿" at bounding box center [636, 391] width 778 height 267
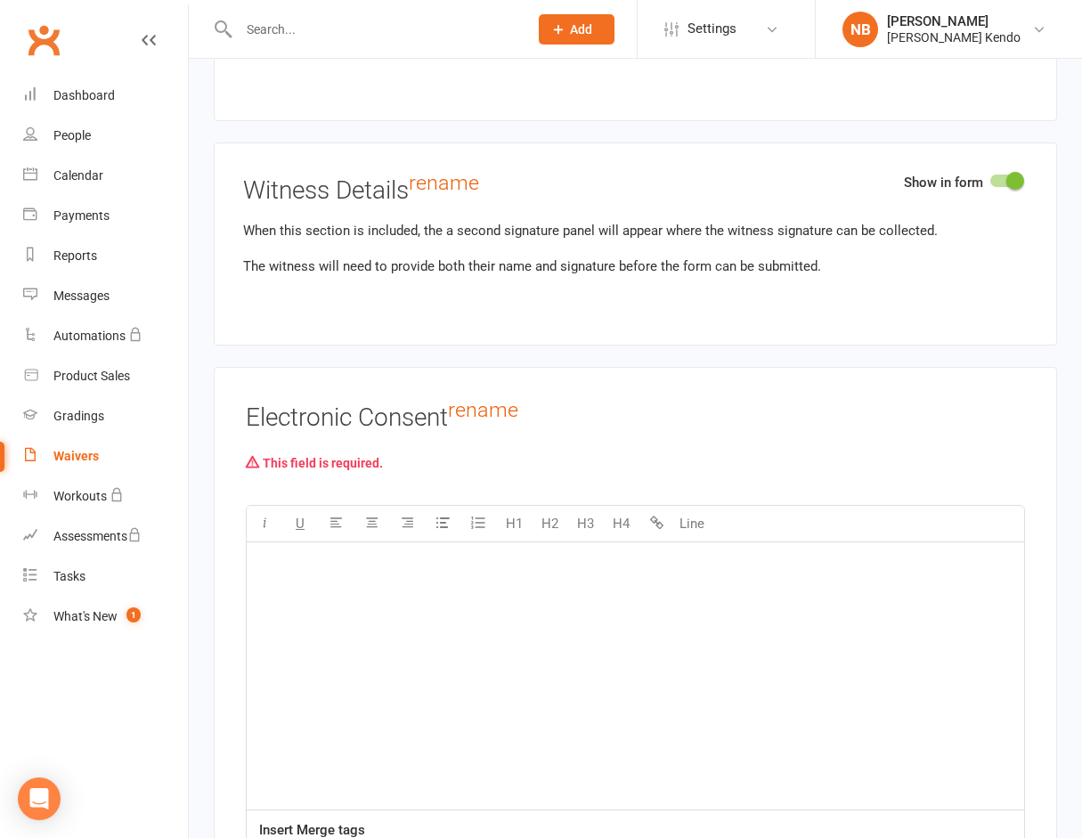
scroll to position [4525, 0]
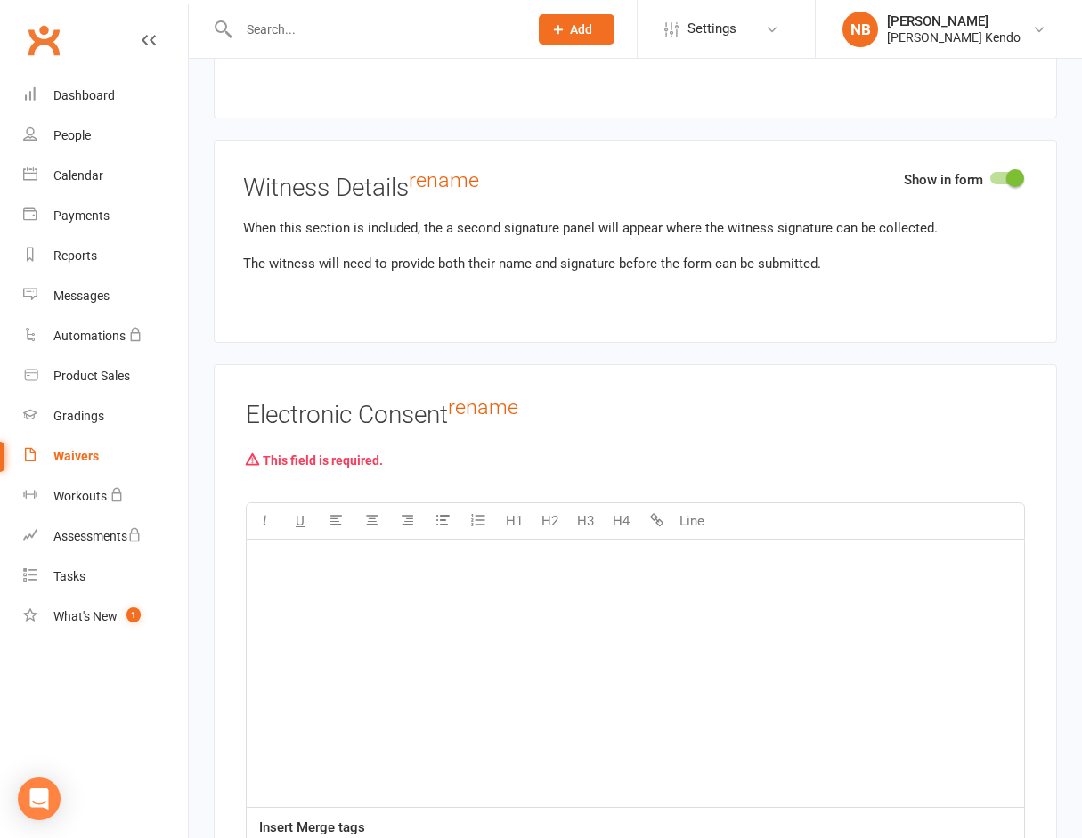
click at [398, 674] on div "﻿" at bounding box center [636, 673] width 778 height 267
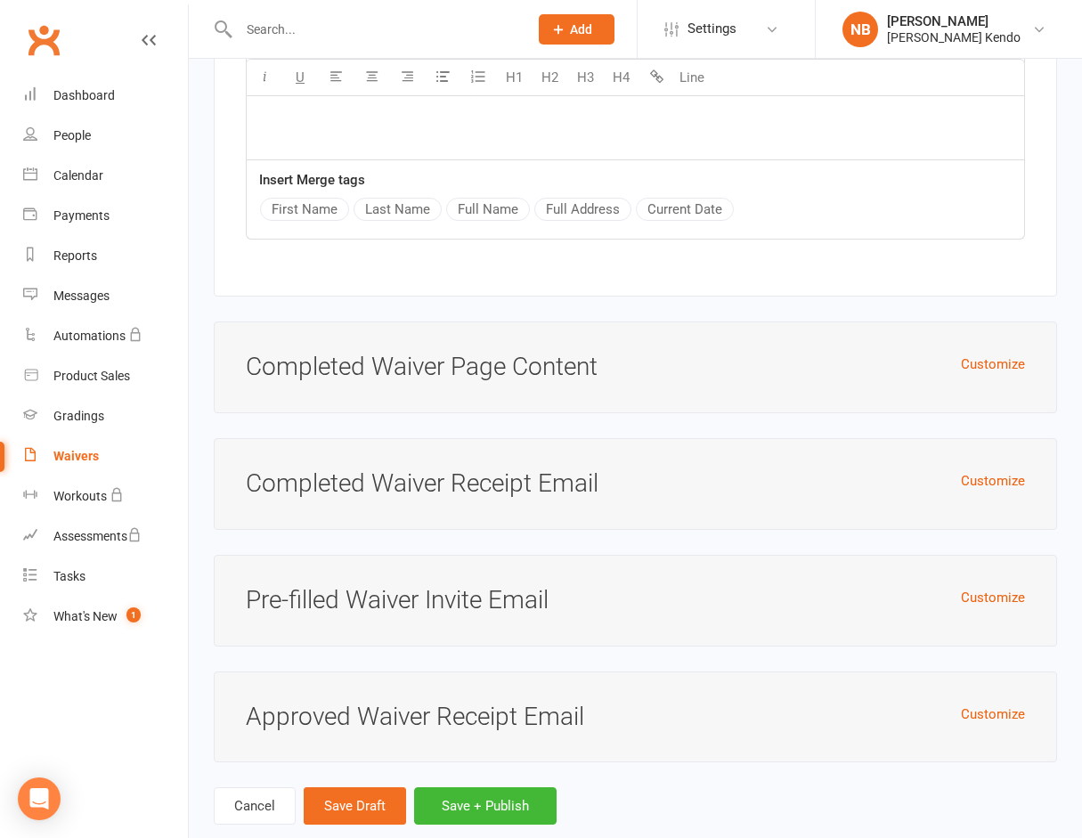
scroll to position [5205, 0]
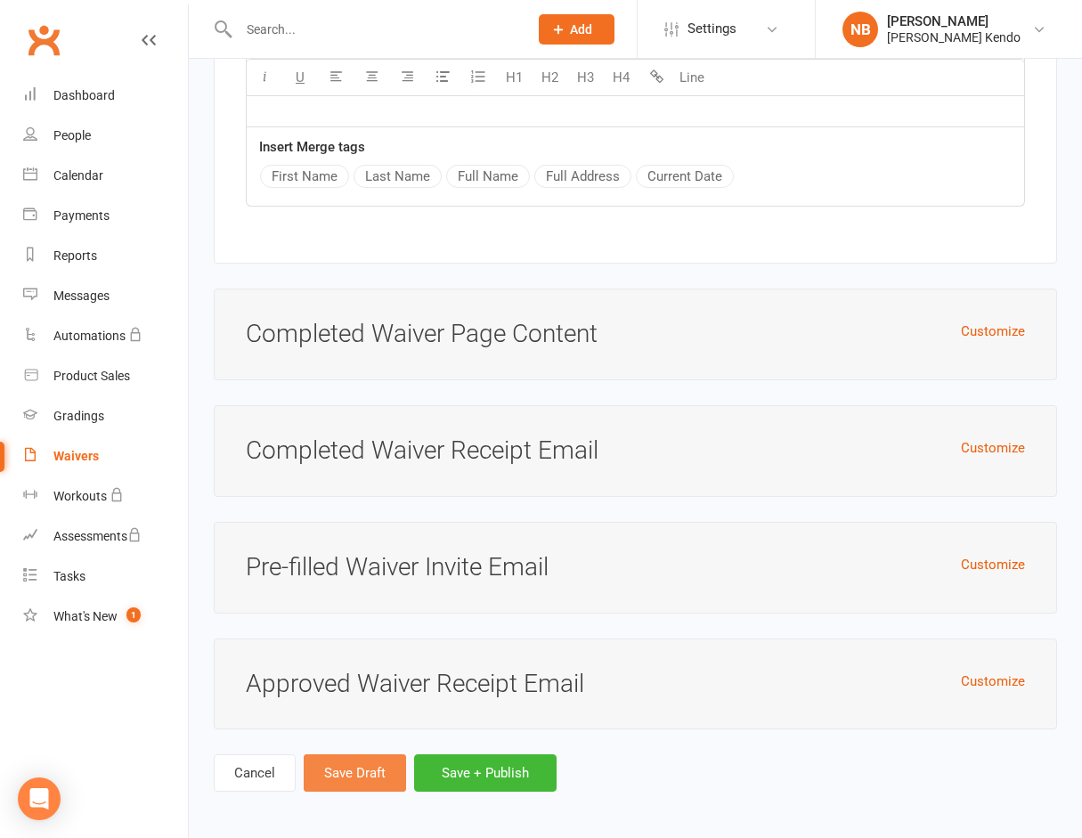
click at [346, 766] on button "Save Draft" at bounding box center [355, 772] width 102 height 37
